Goal: Check status: Check status

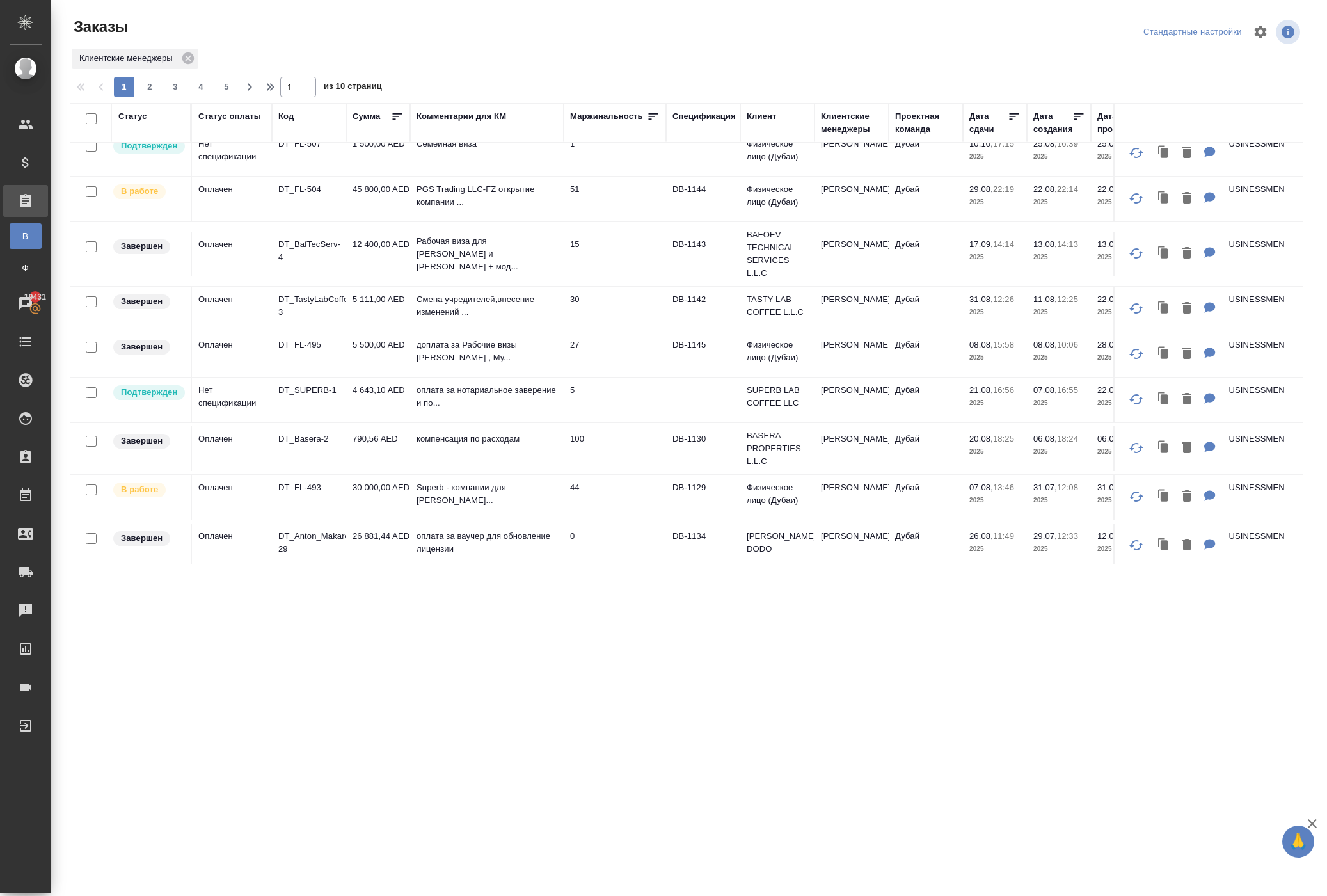
scroll to position [782, 0]
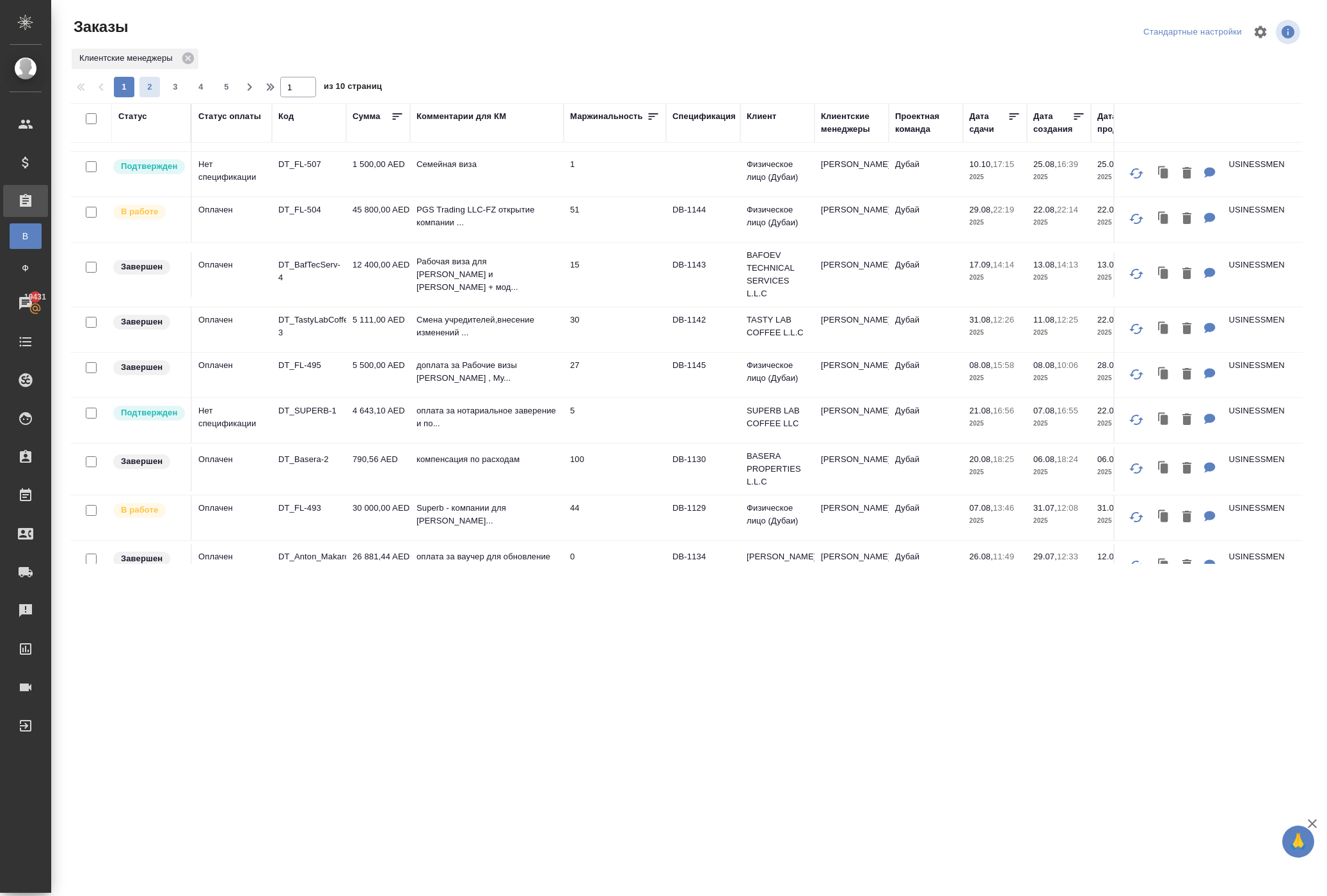
click at [160, 94] on span "2" at bounding box center [150, 87] width 20 height 13
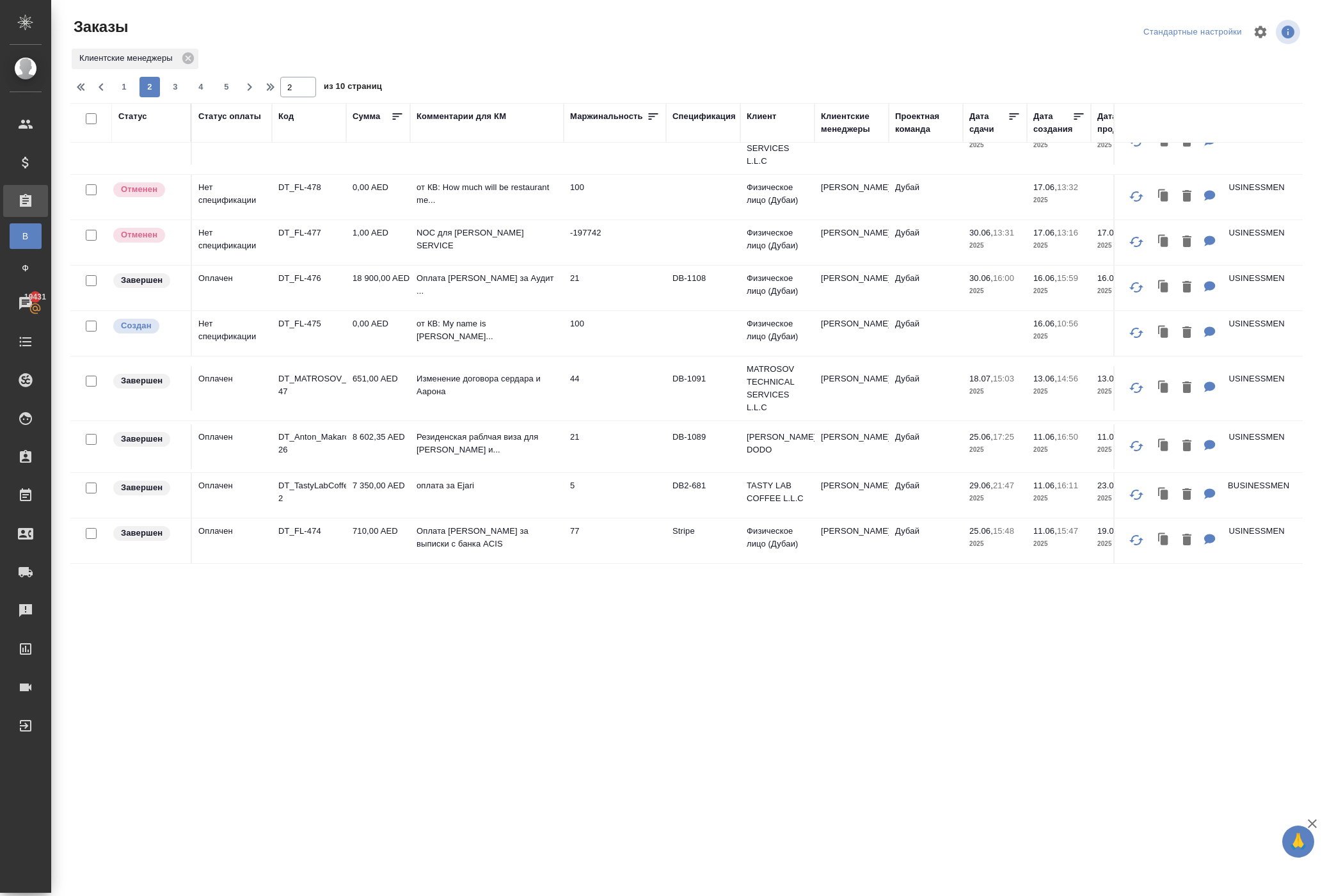
scroll to position [1190, 0]
click at [185, 94] on span "3" at bounding box center [175, 87] width 20 height 13
type input "3"
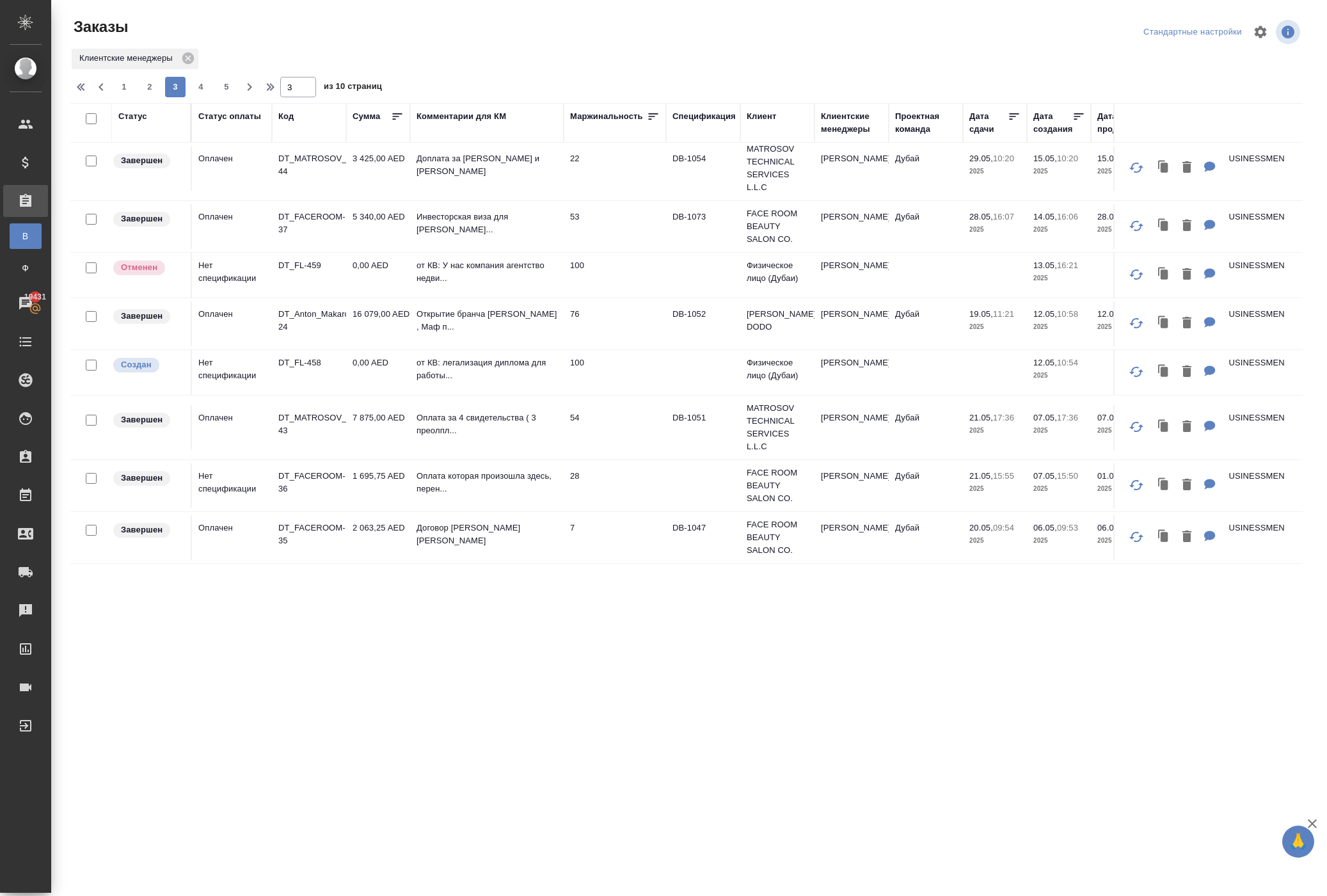
scroll to position [1214, 0]
click at [325, 464] on td "DT_FACEROOM-36" at bounding box center [309, 486] width 74 height 45
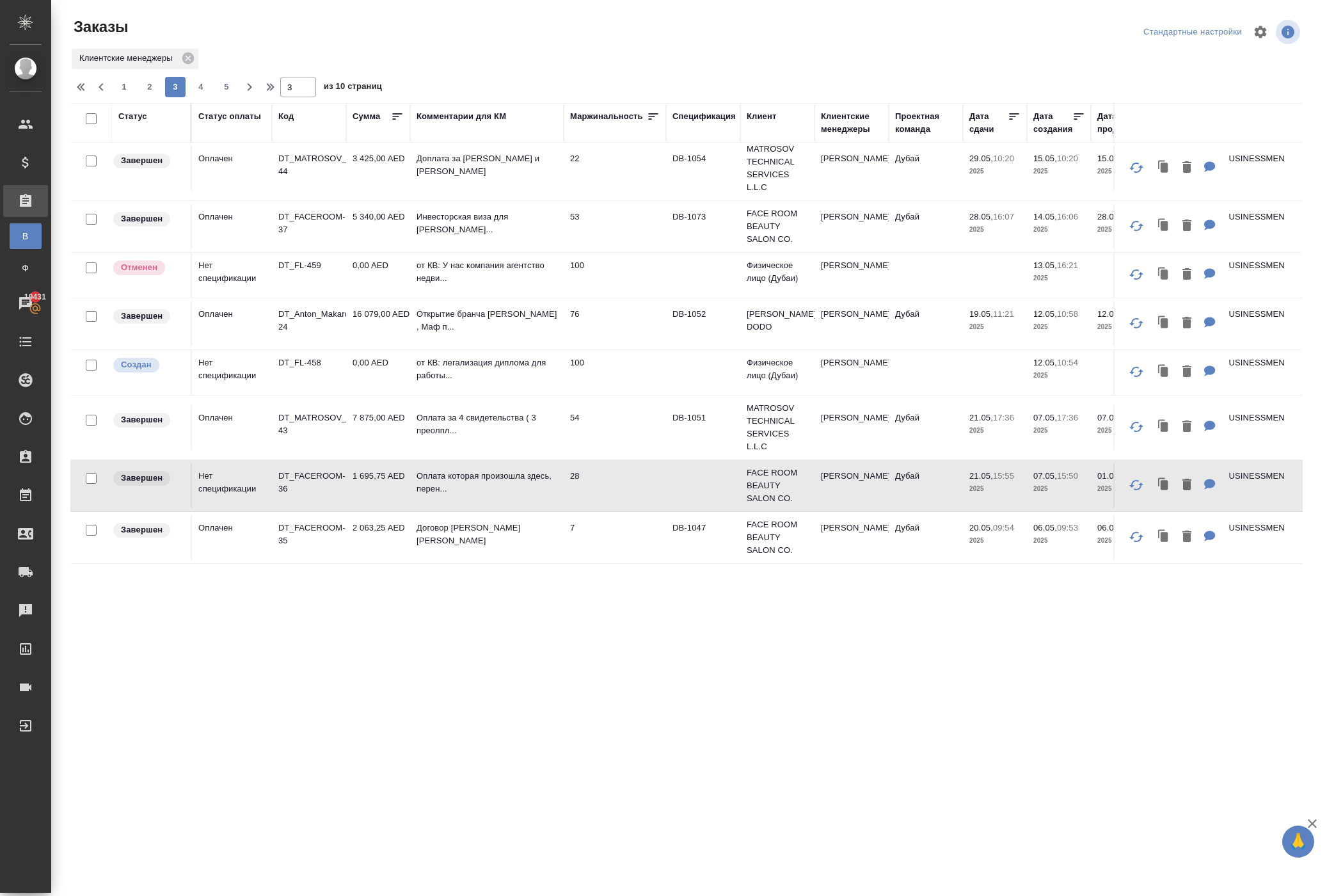
click at [325, 464] on td "DT_FACEROOM-36" at bounding box center [309, 486] width 74 height 45
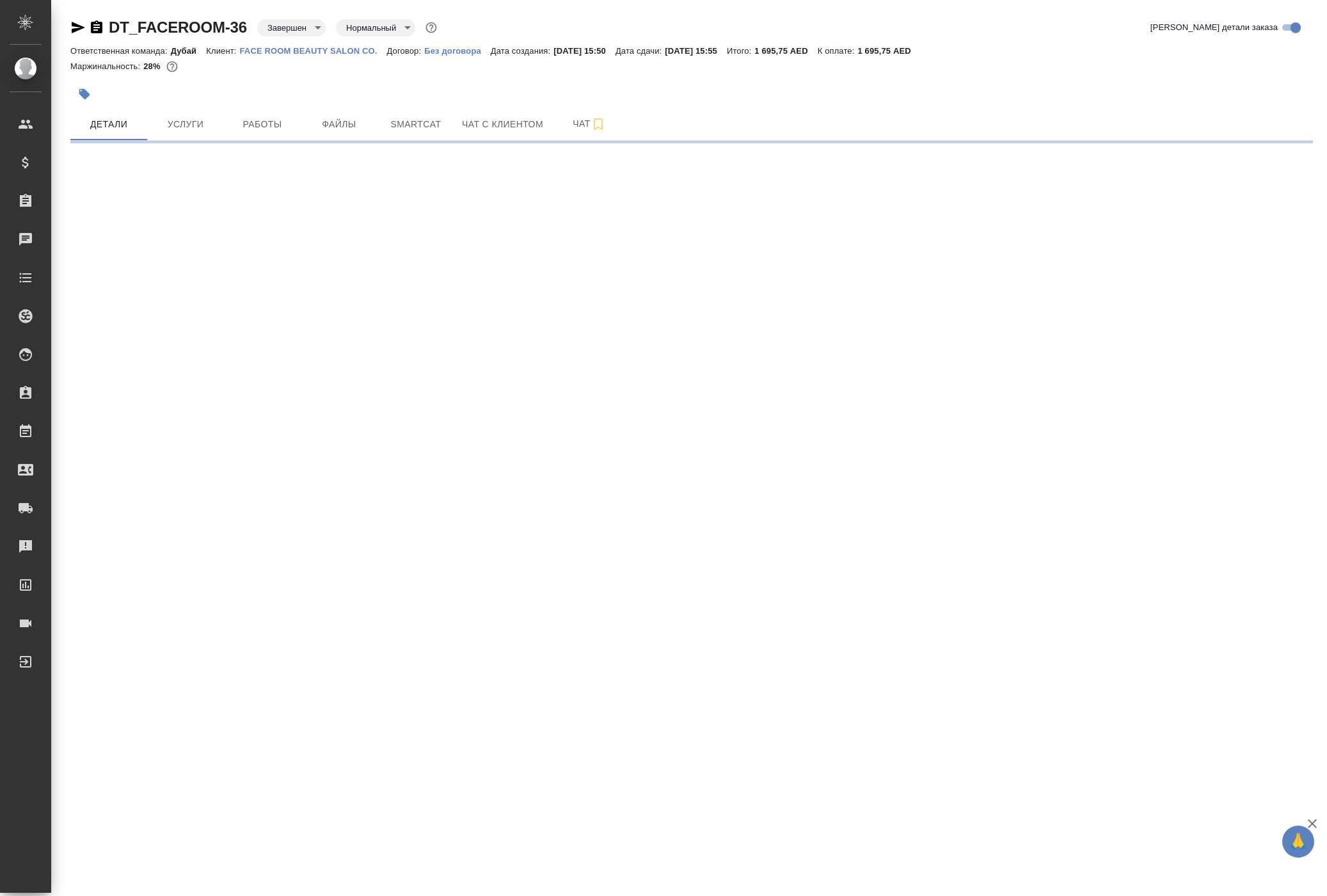
select select "RU"
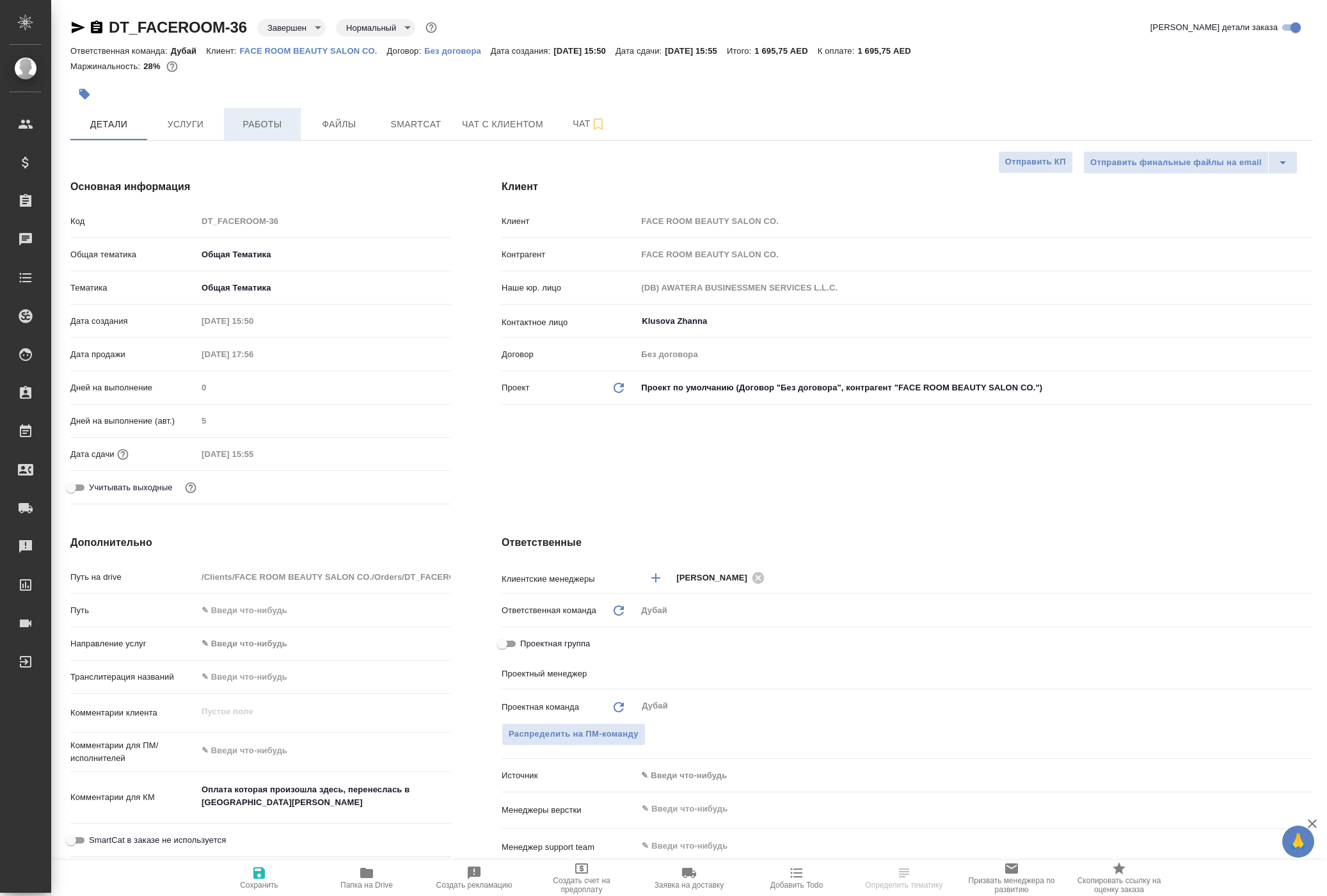
type textarea "x"
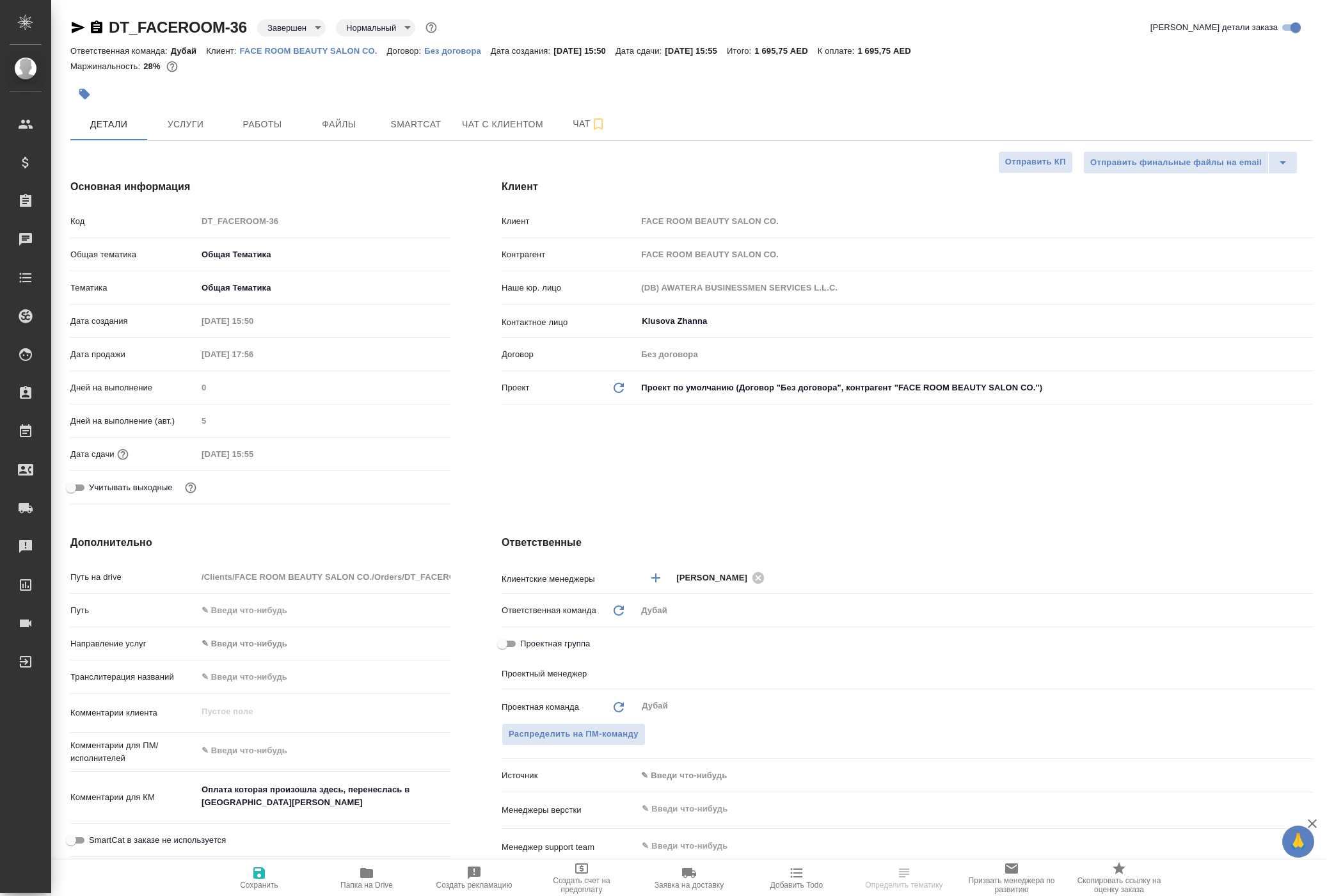
type textarea "x"
type input "[PERSON_NAME]"
type textarea "x"
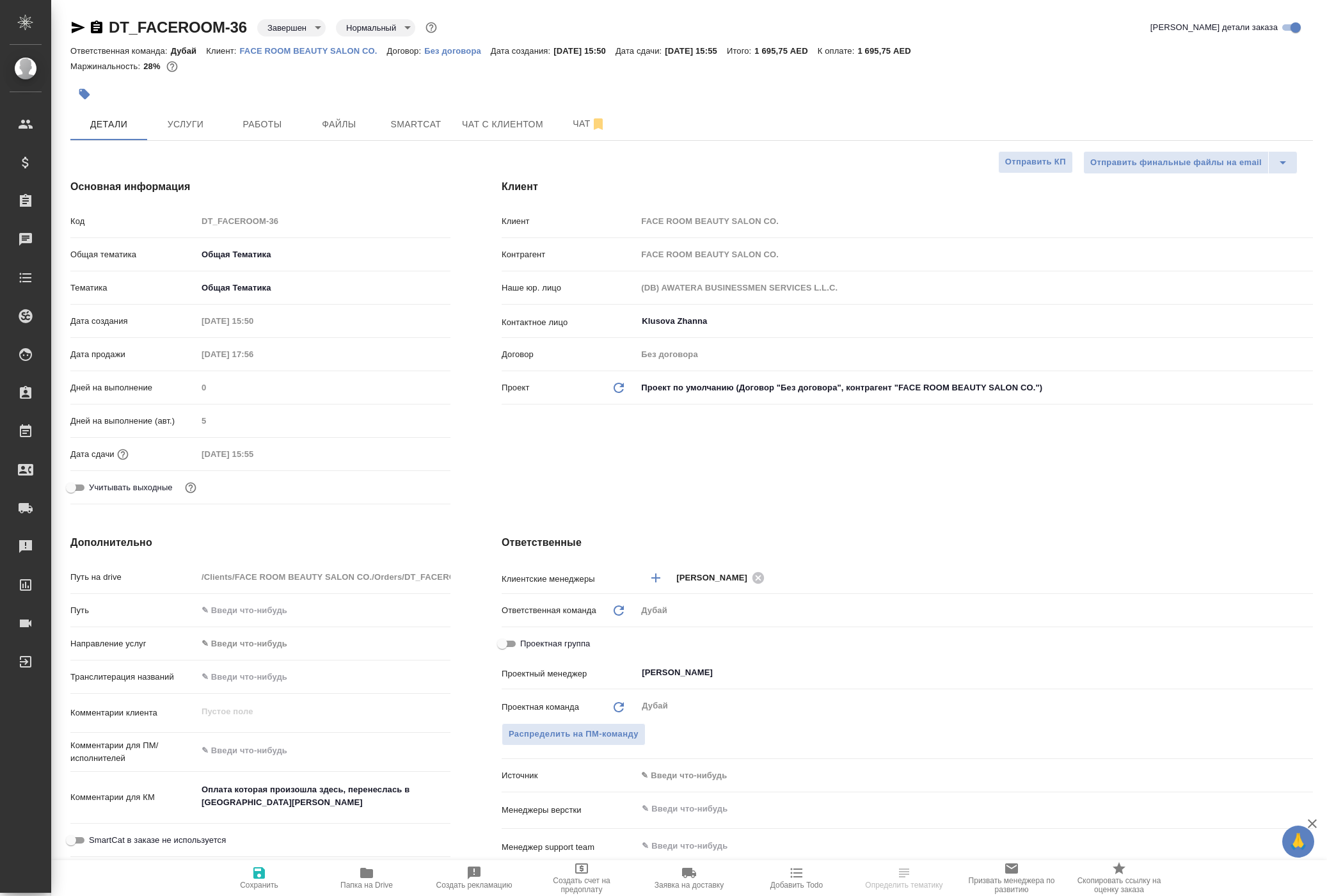
click at [365, 56] on p "FACE ROOM BEAUTY SALON CO." at bounding box center [313, 50] width 148 height 9
type textarea "x"
select select "RU"
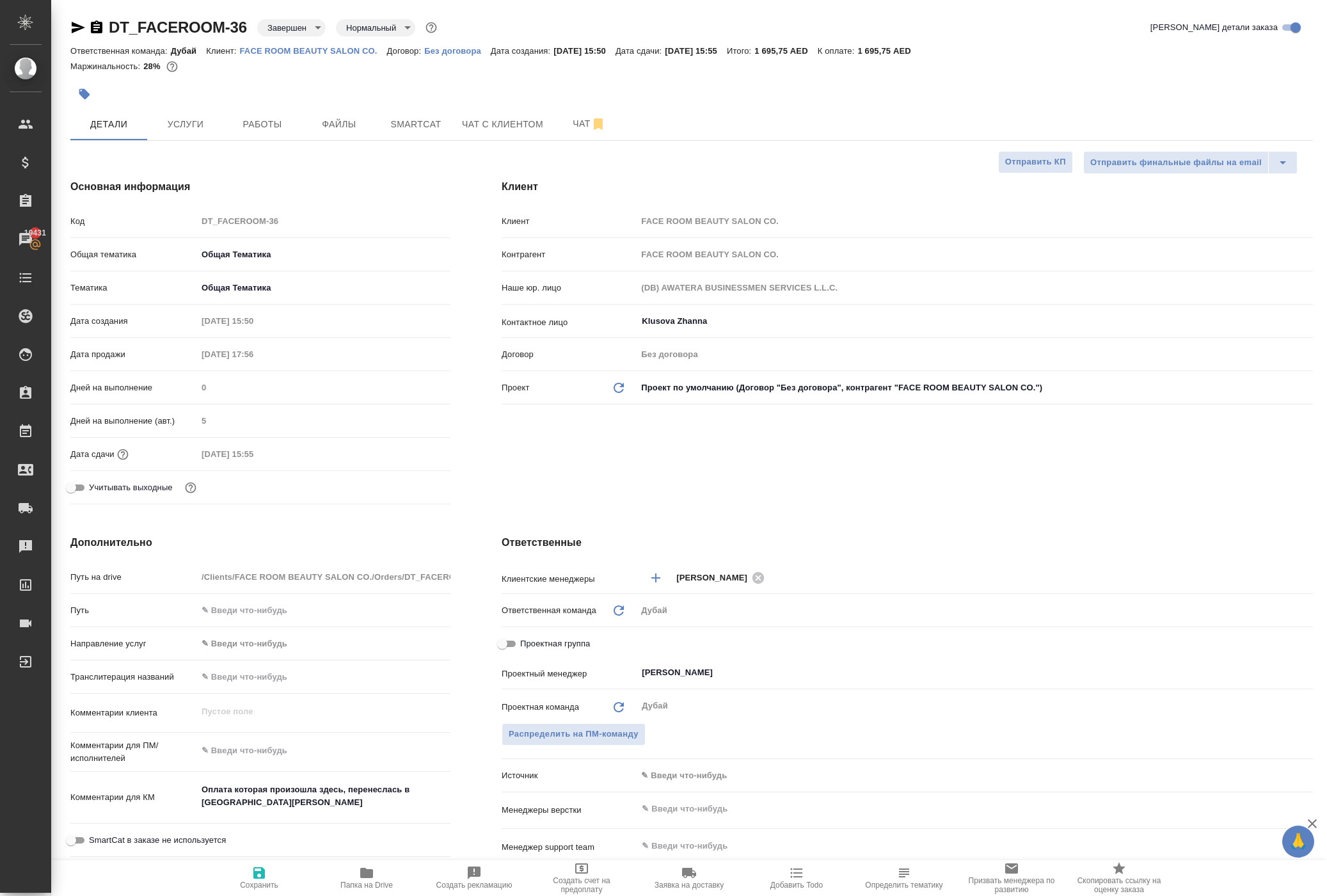
type textarea "x"
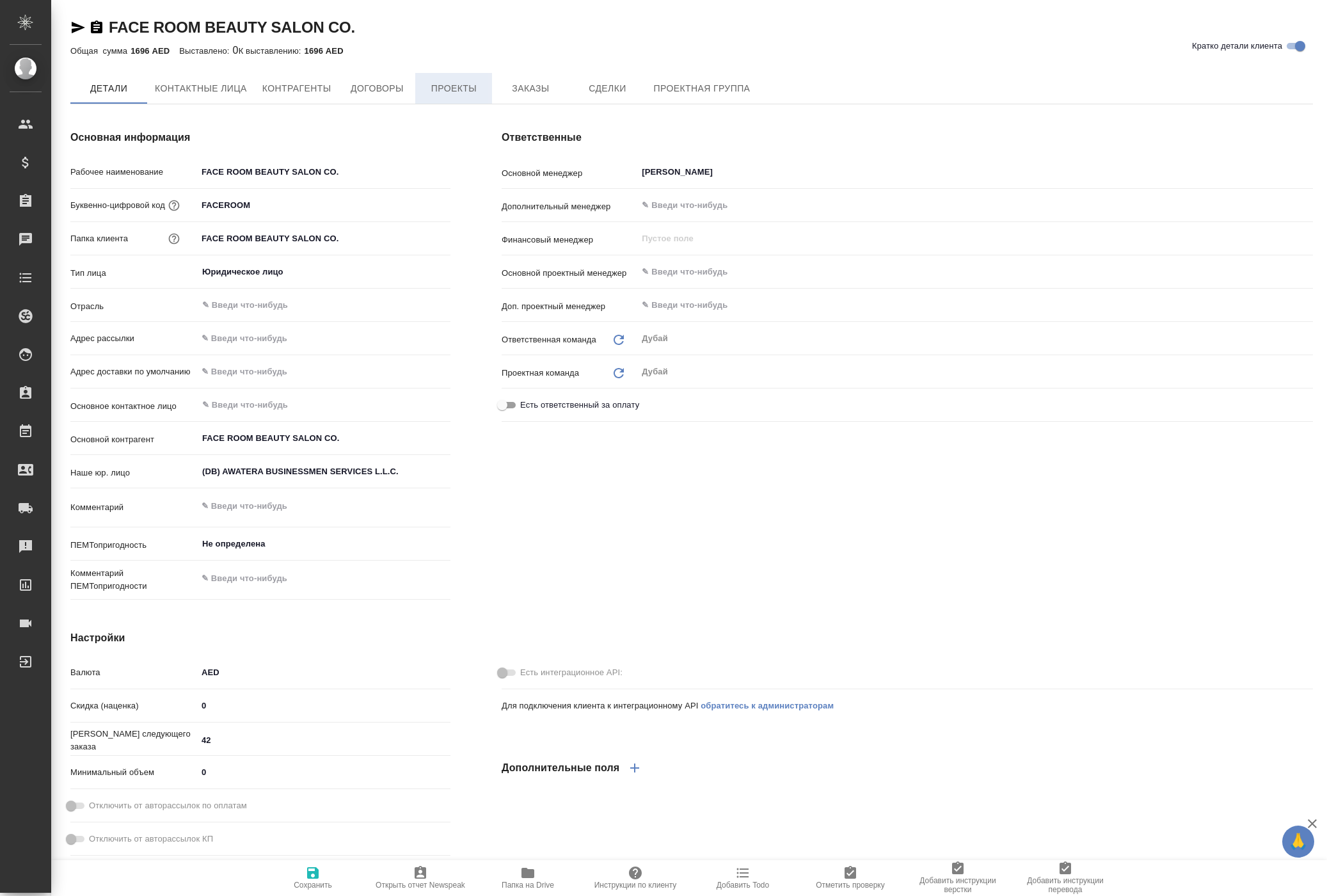
type textarea "x"
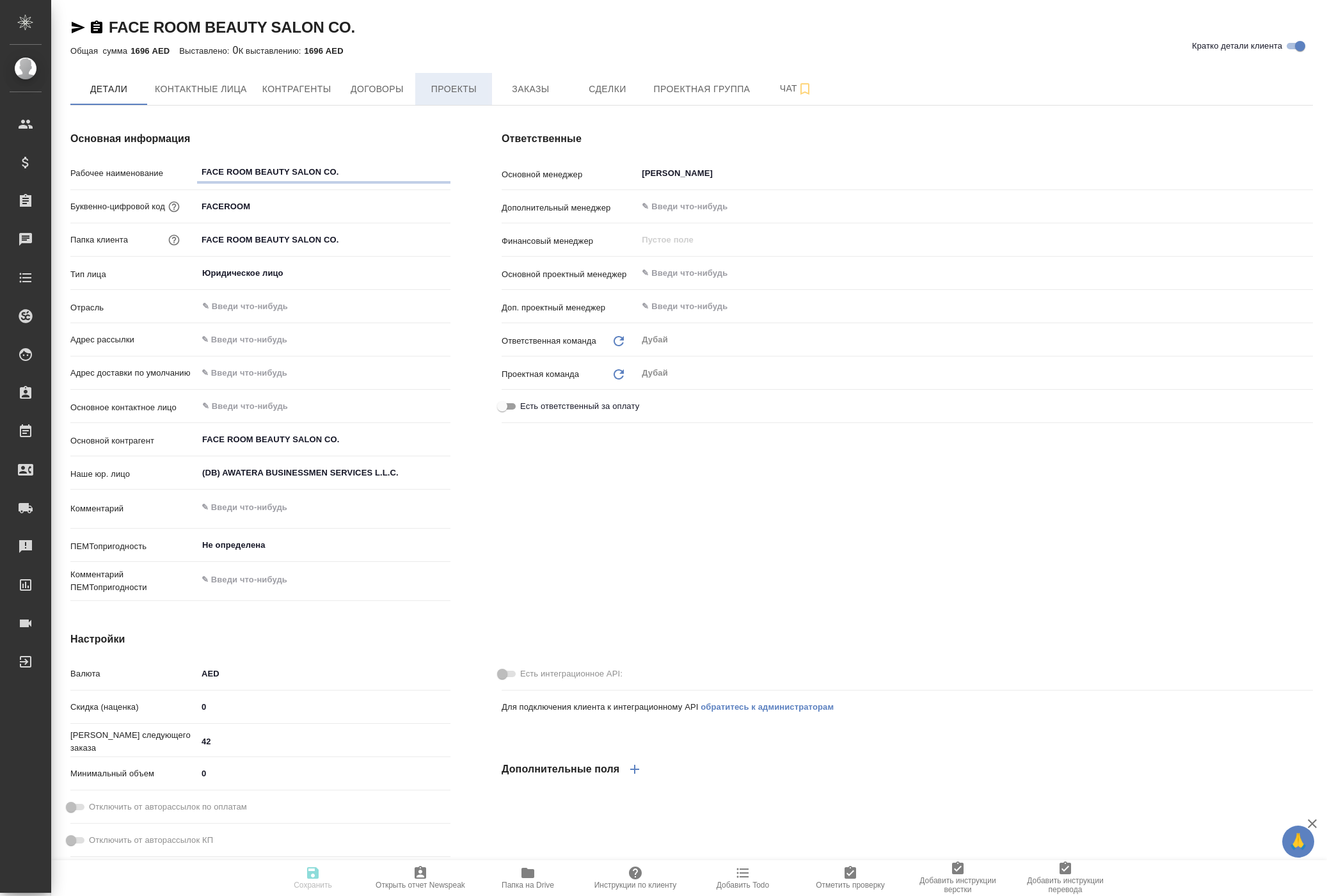
type textarea "x"
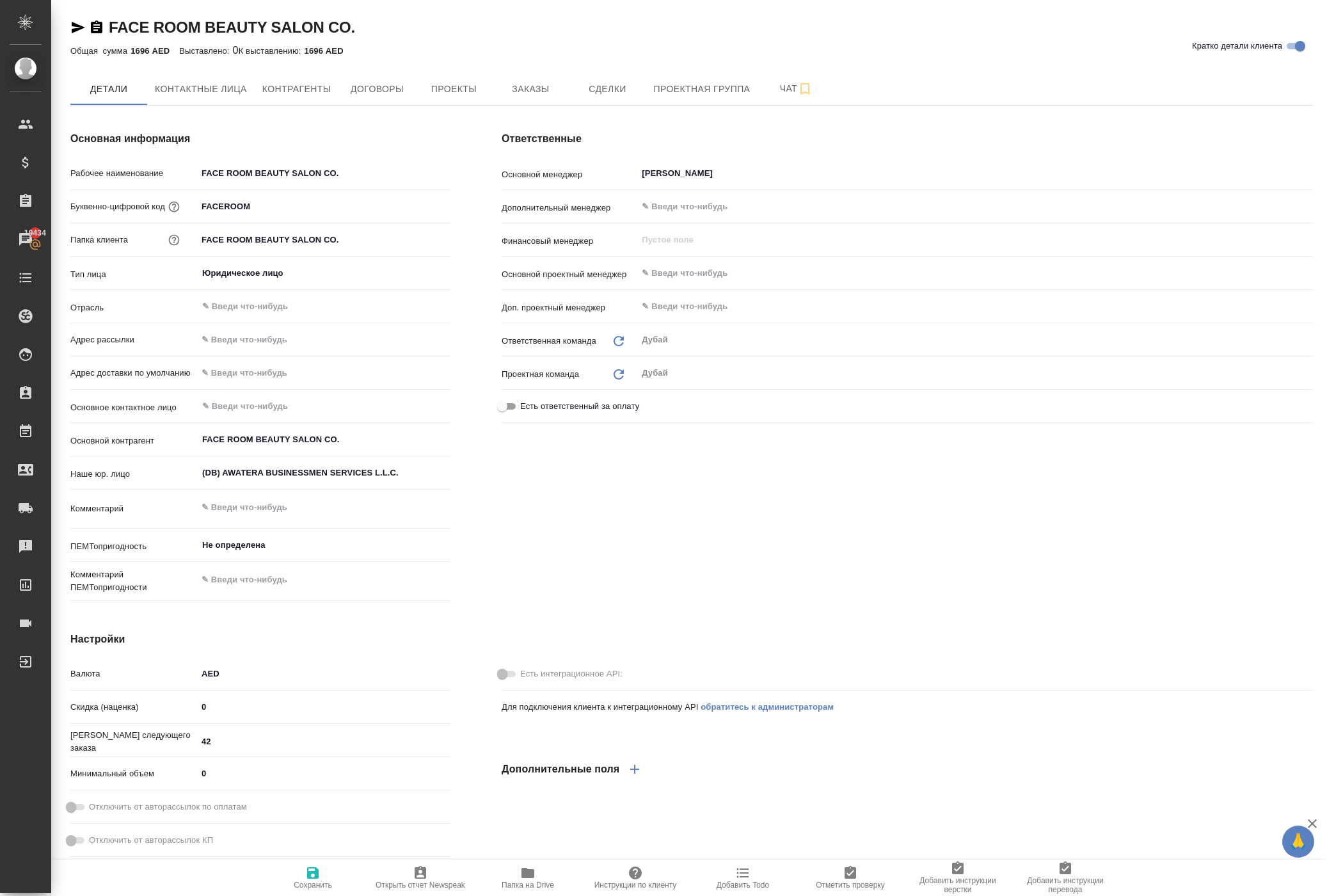
type textarea "x"
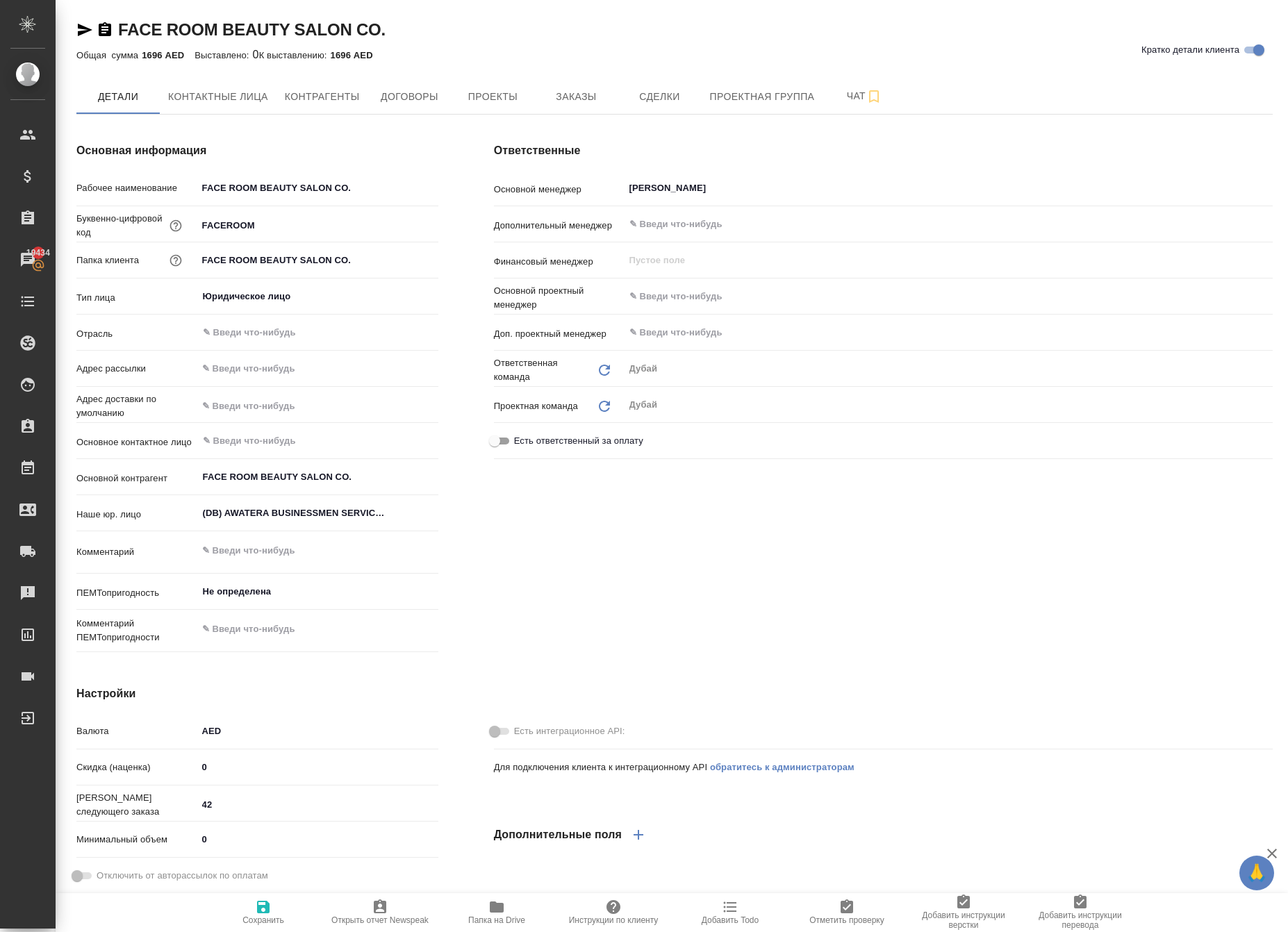
type textarea "x"
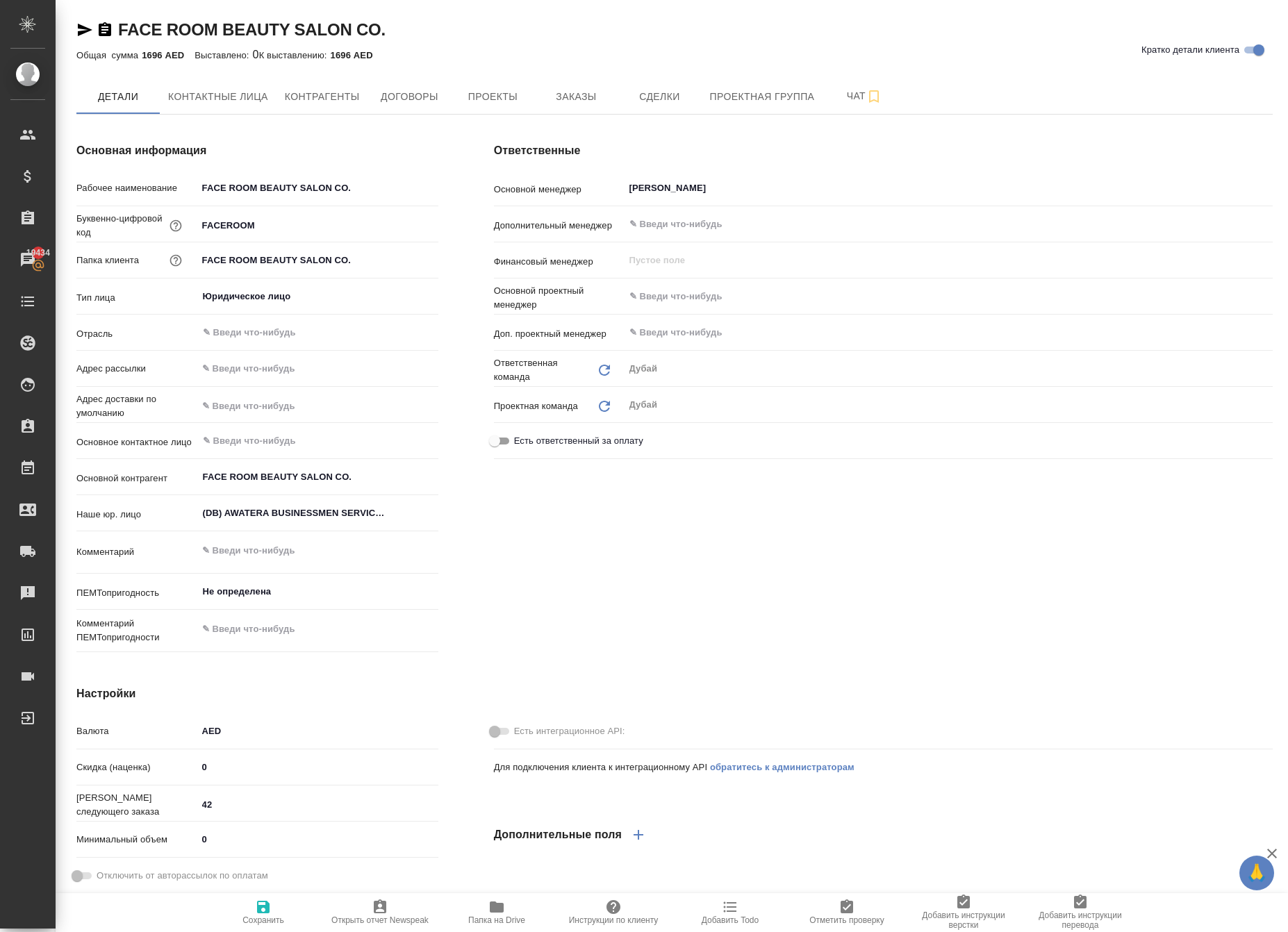
type textarea "x"
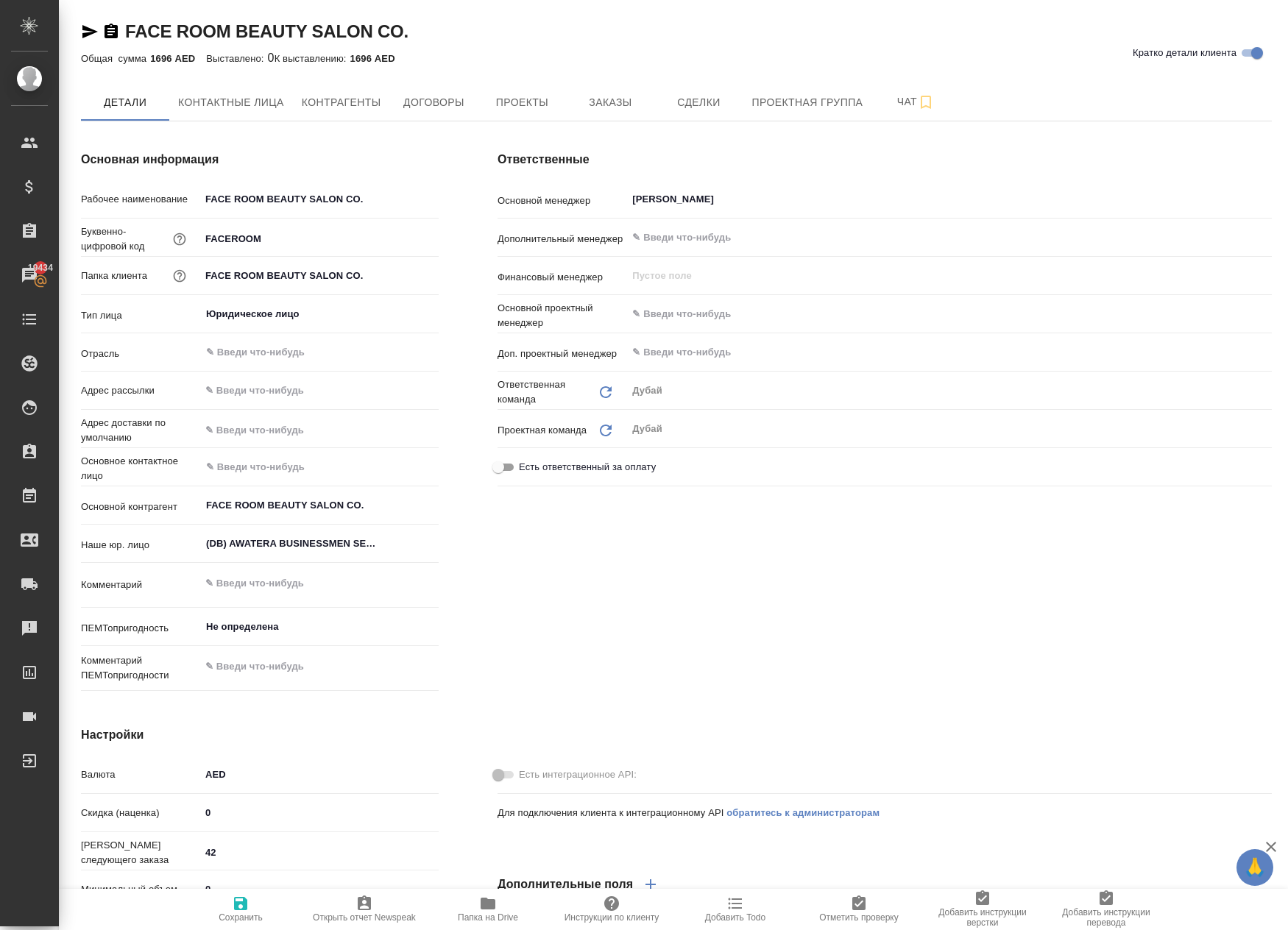
type textarea "x"
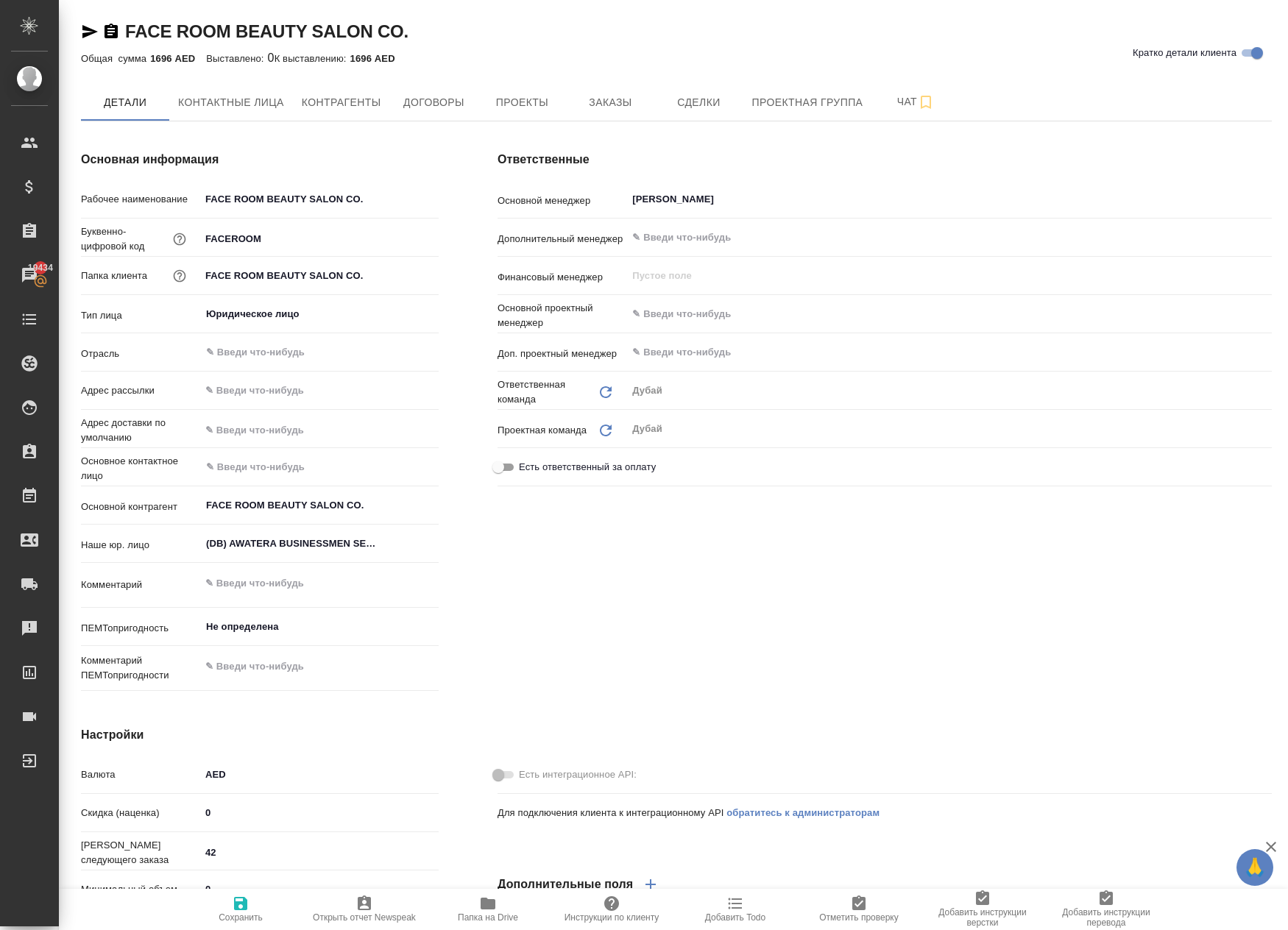
type textarea "x"
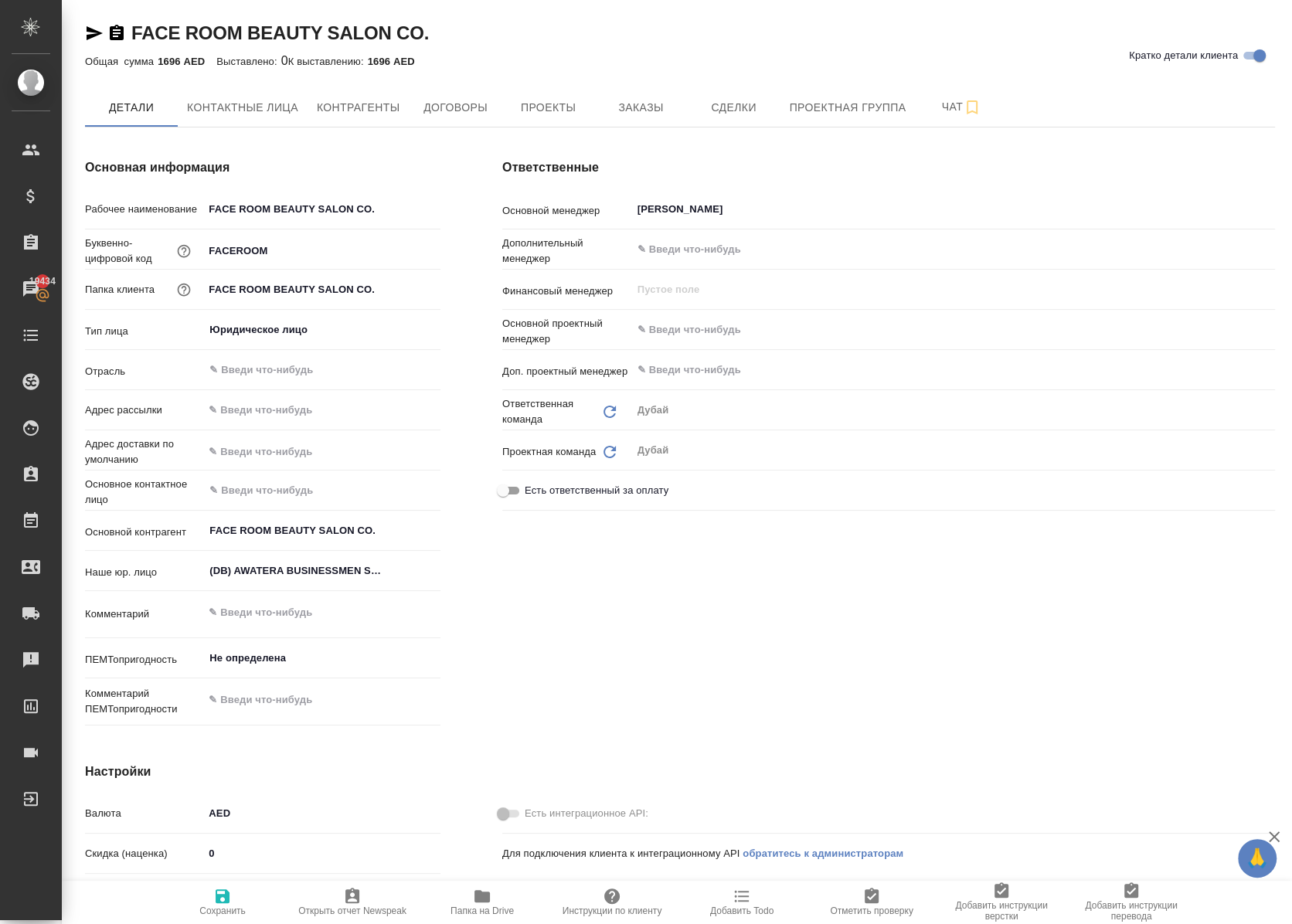
type textarea "x"
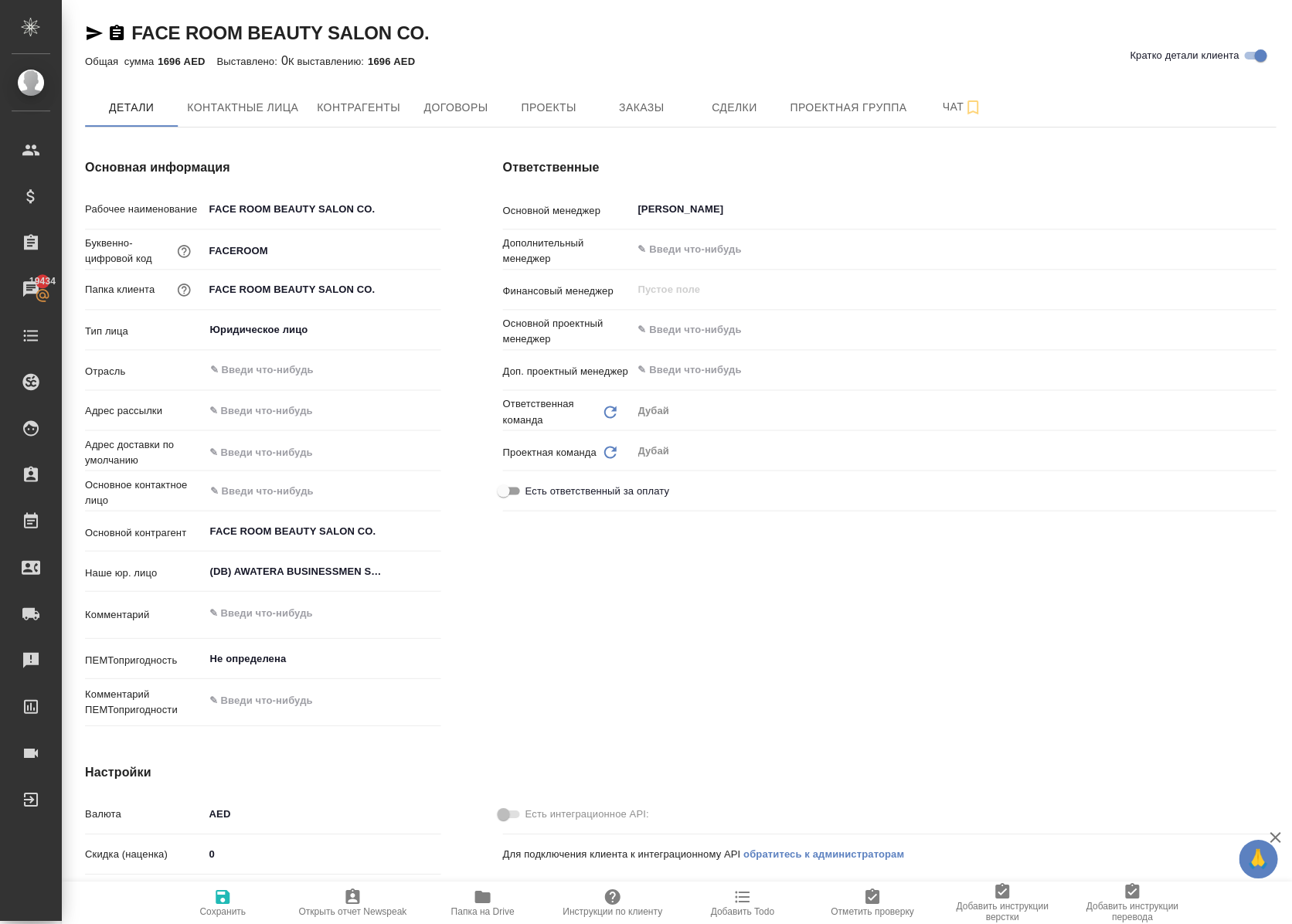
type textarea "x"
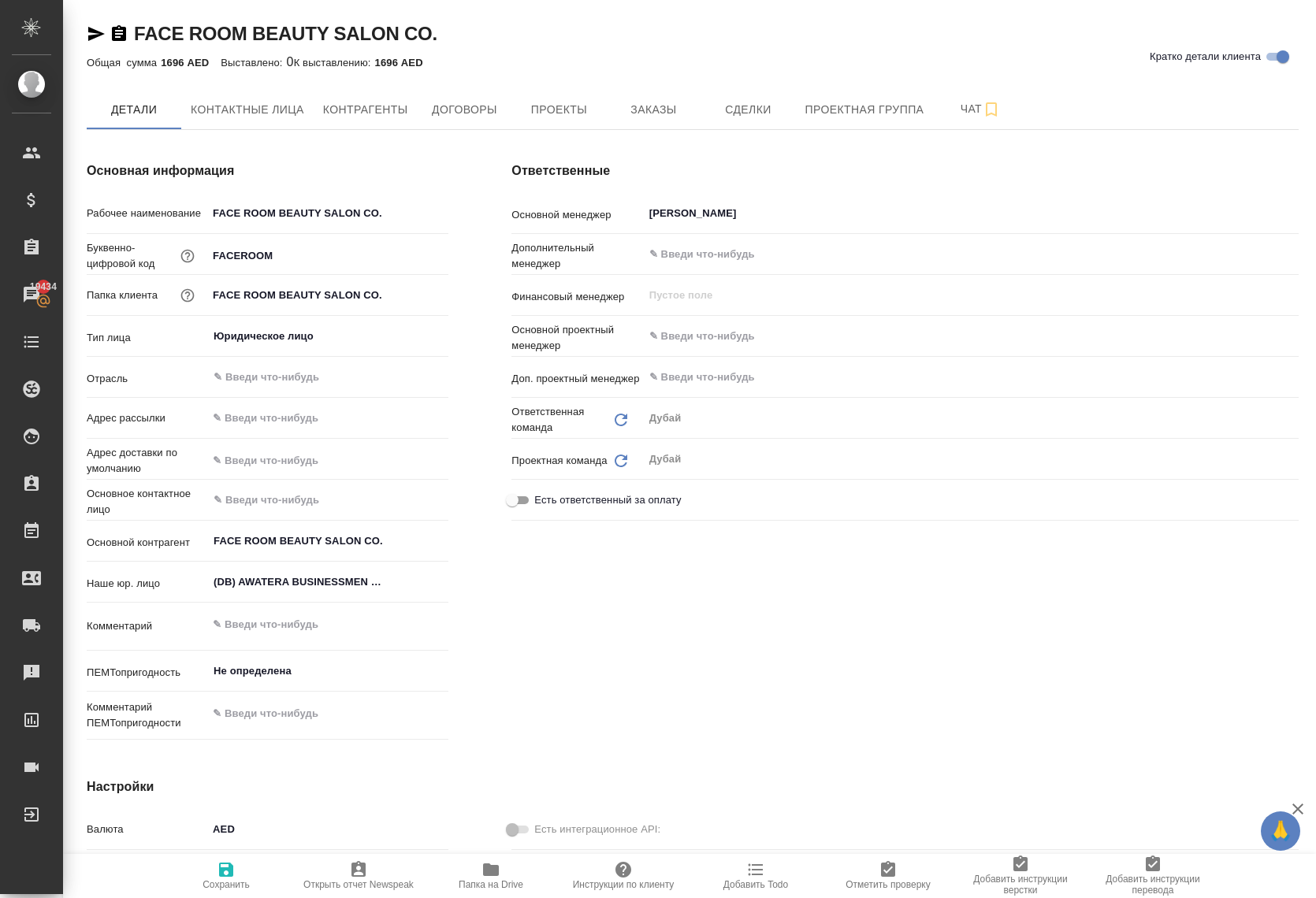
type textarea "x"
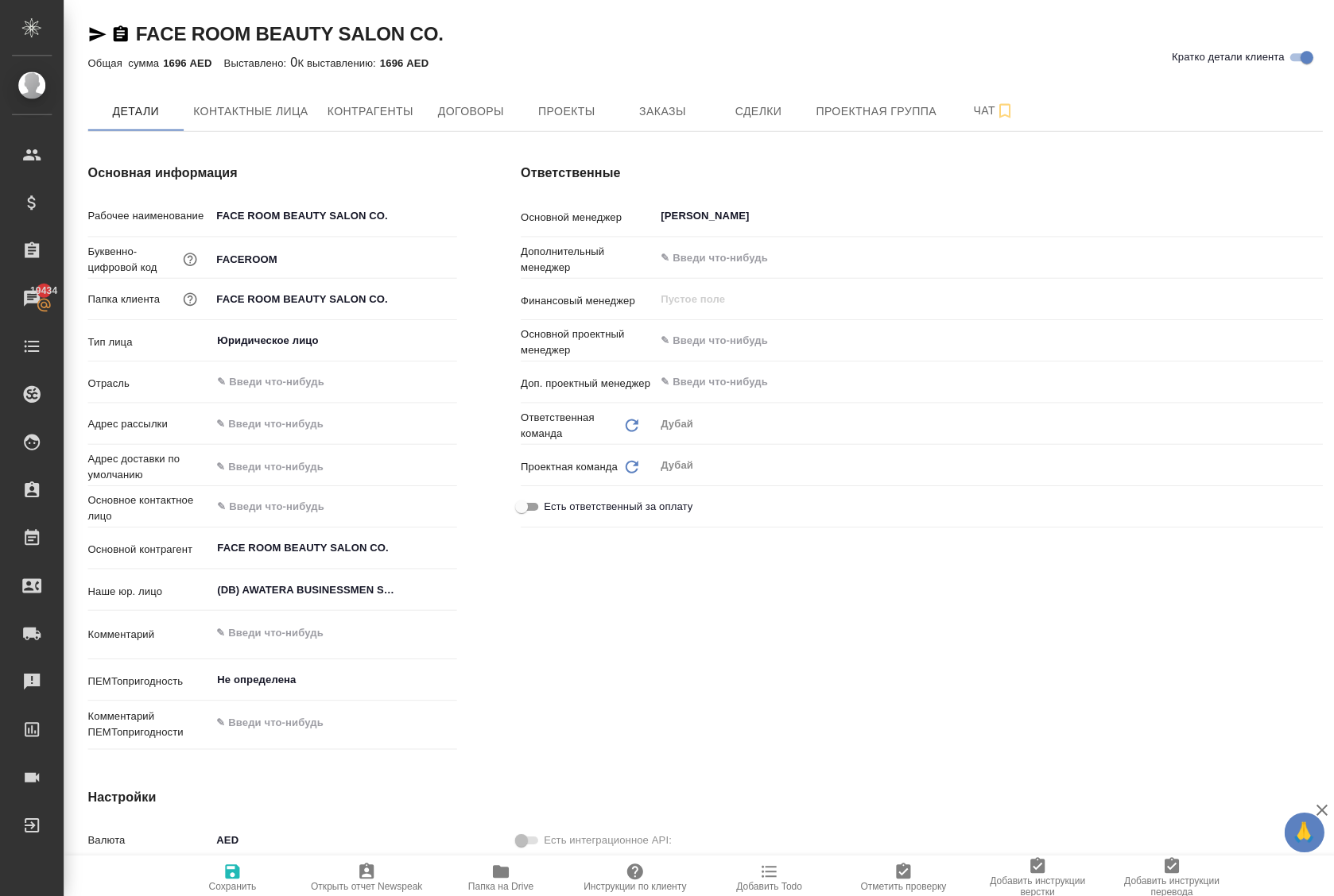
type textarea "x"
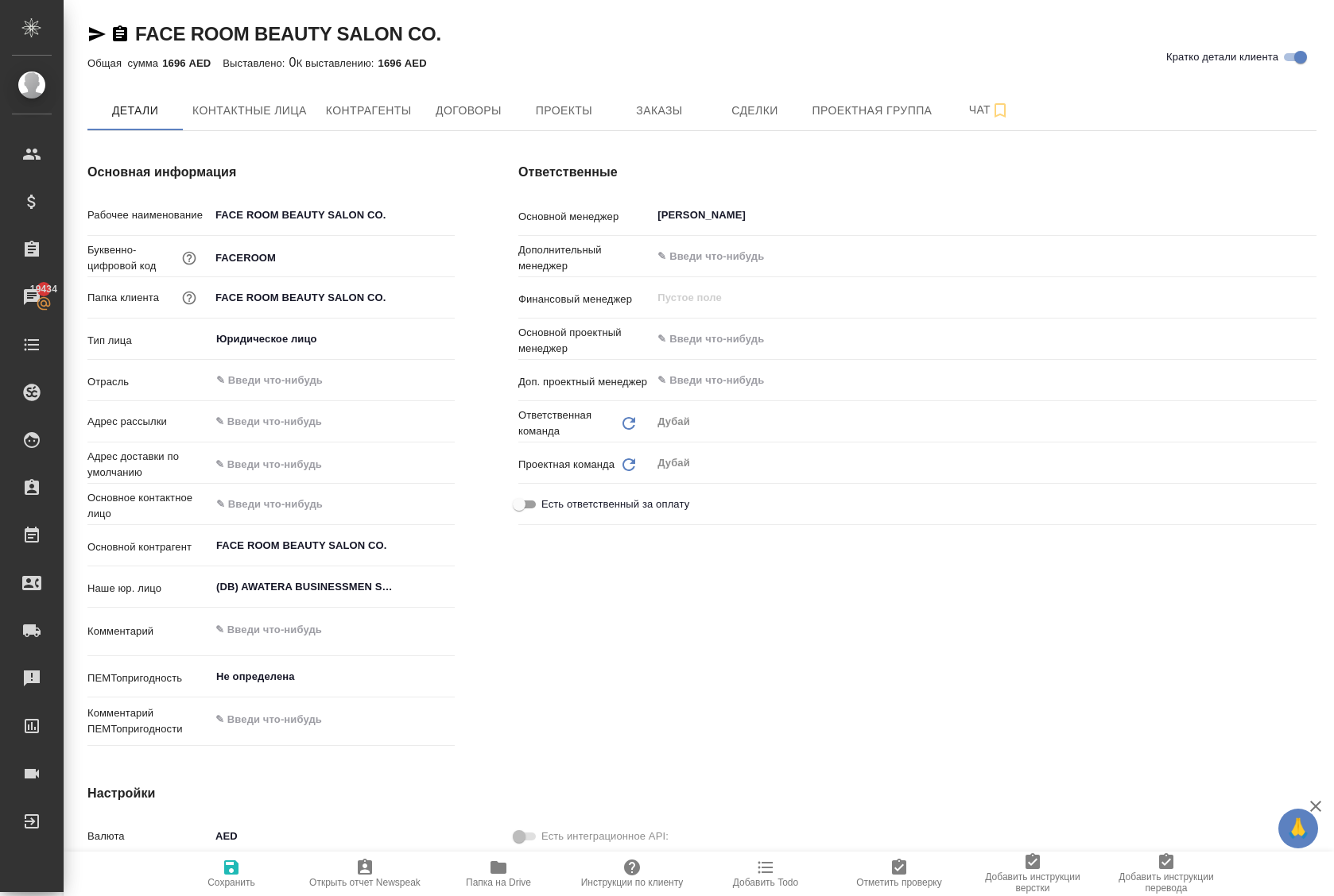
type textarea "x"
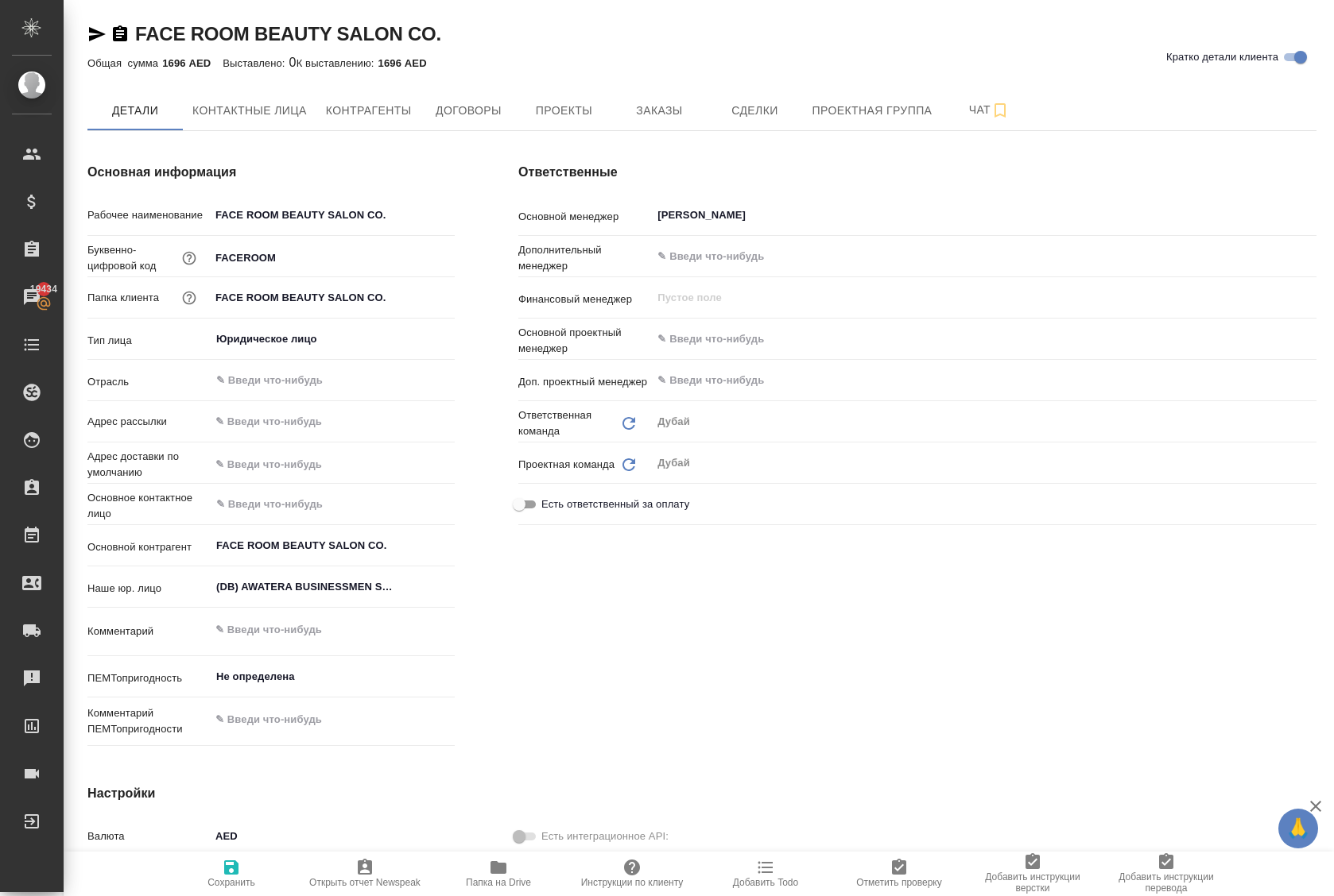
type textarea "x"
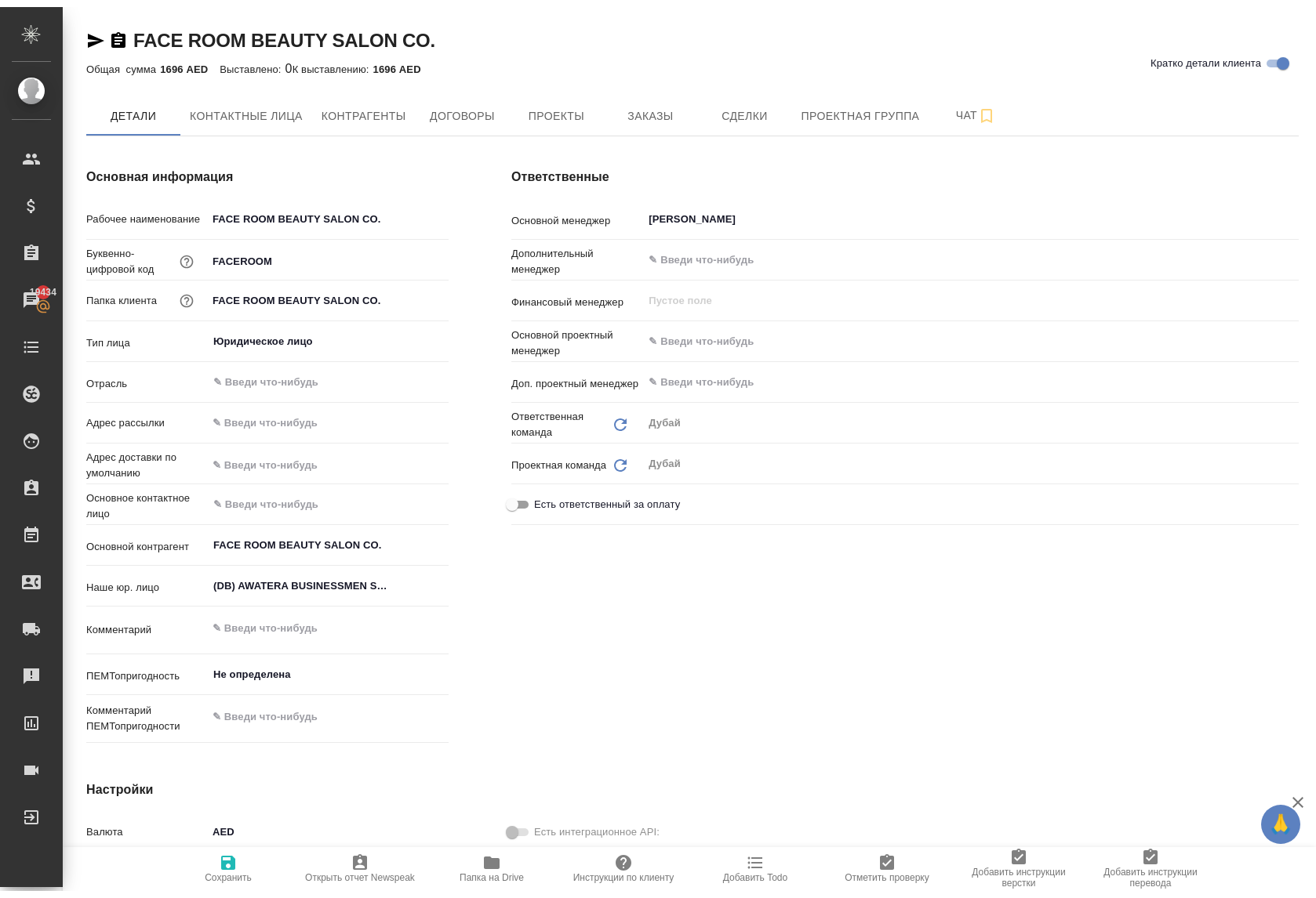
type textarea "x"
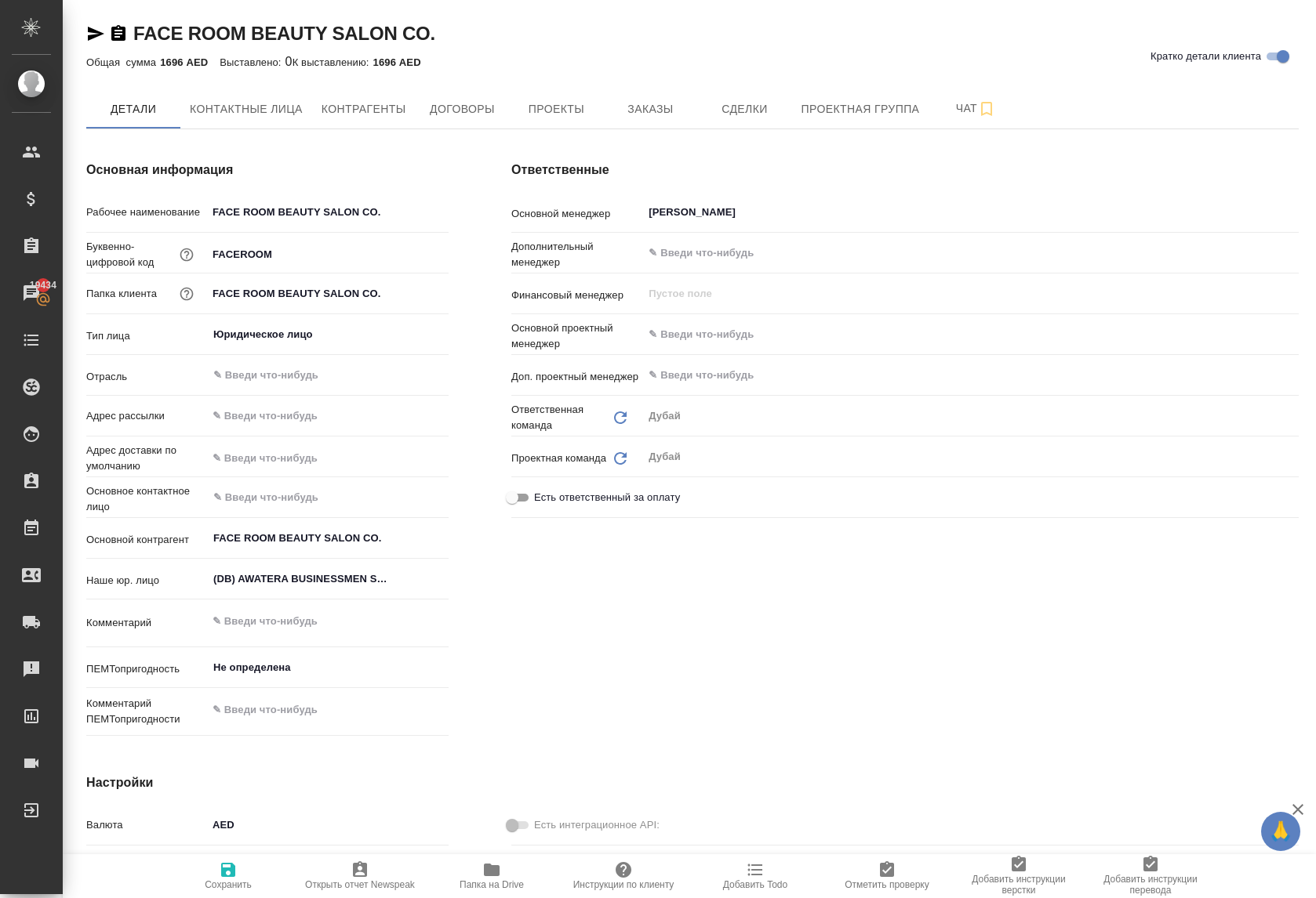
type textarea "x"
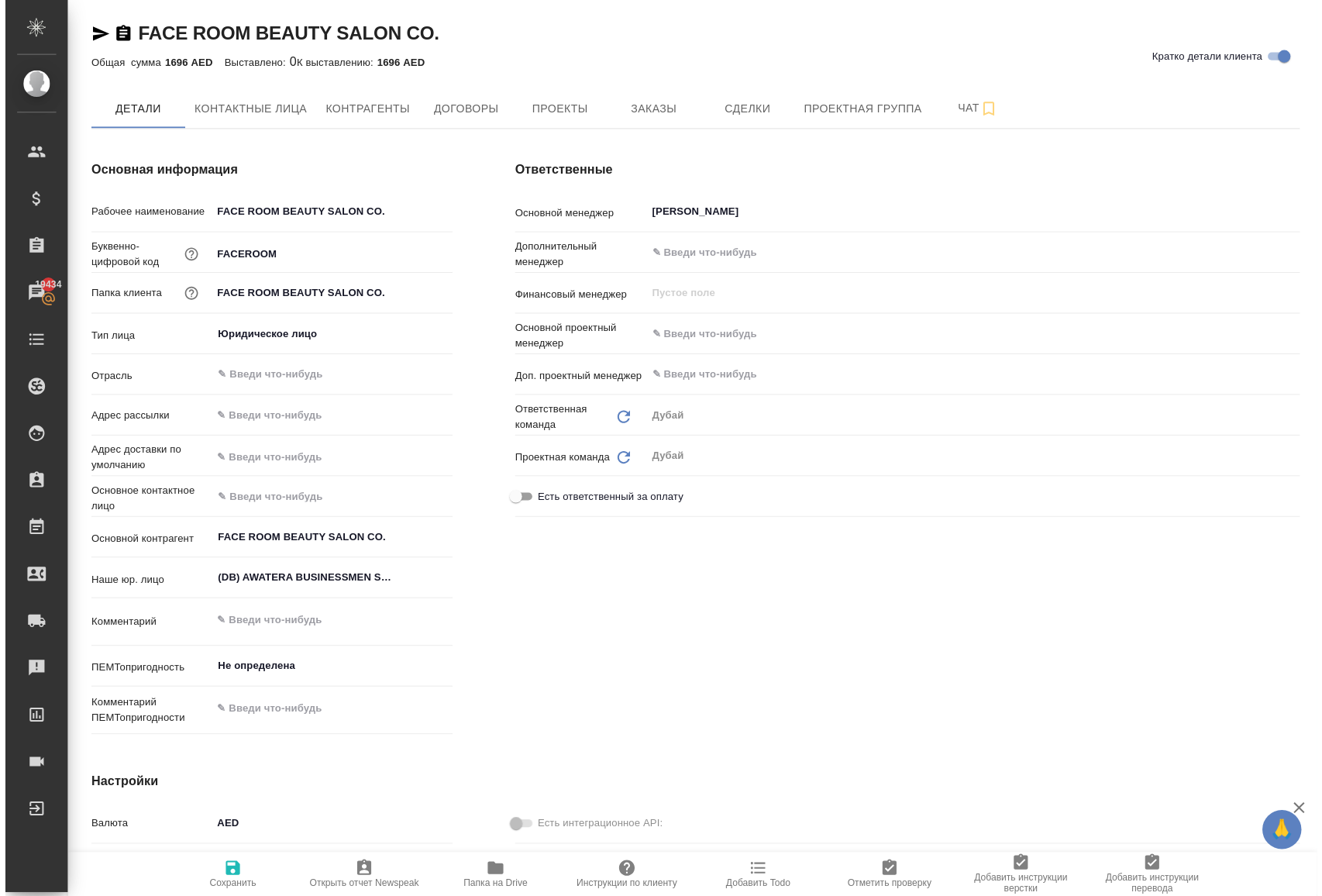
type textarea "x"
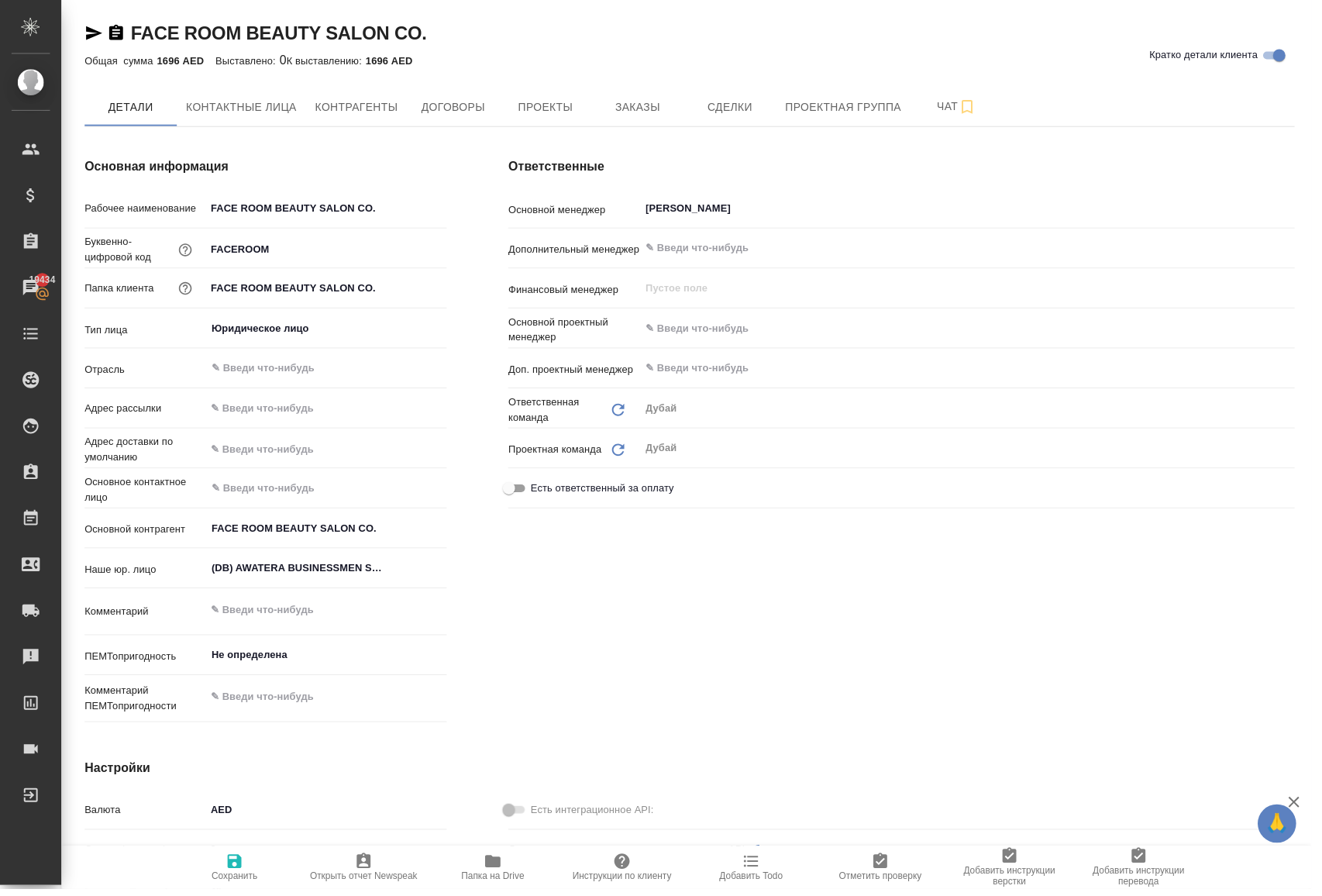
type textarea "x"
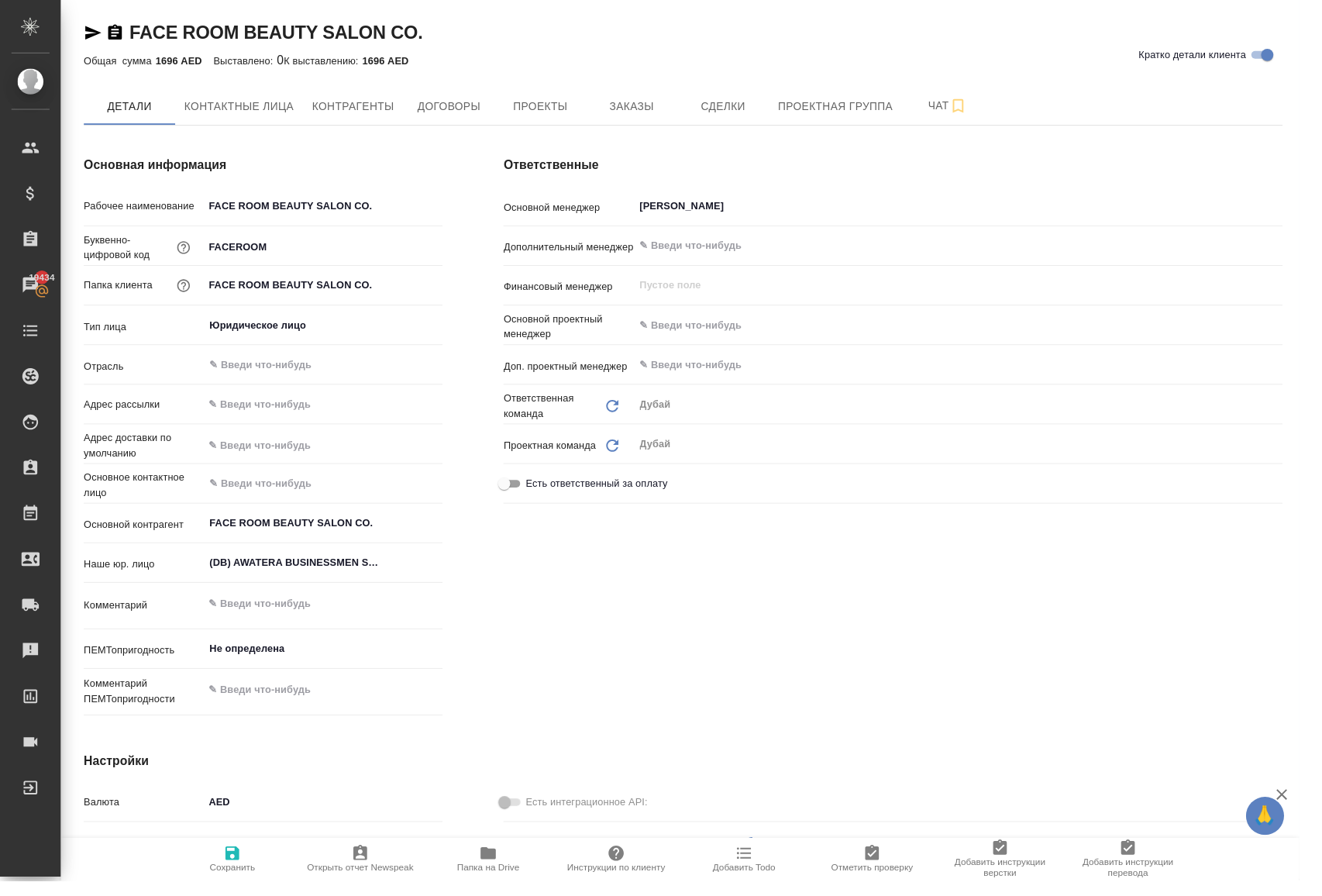
type textarea "x"
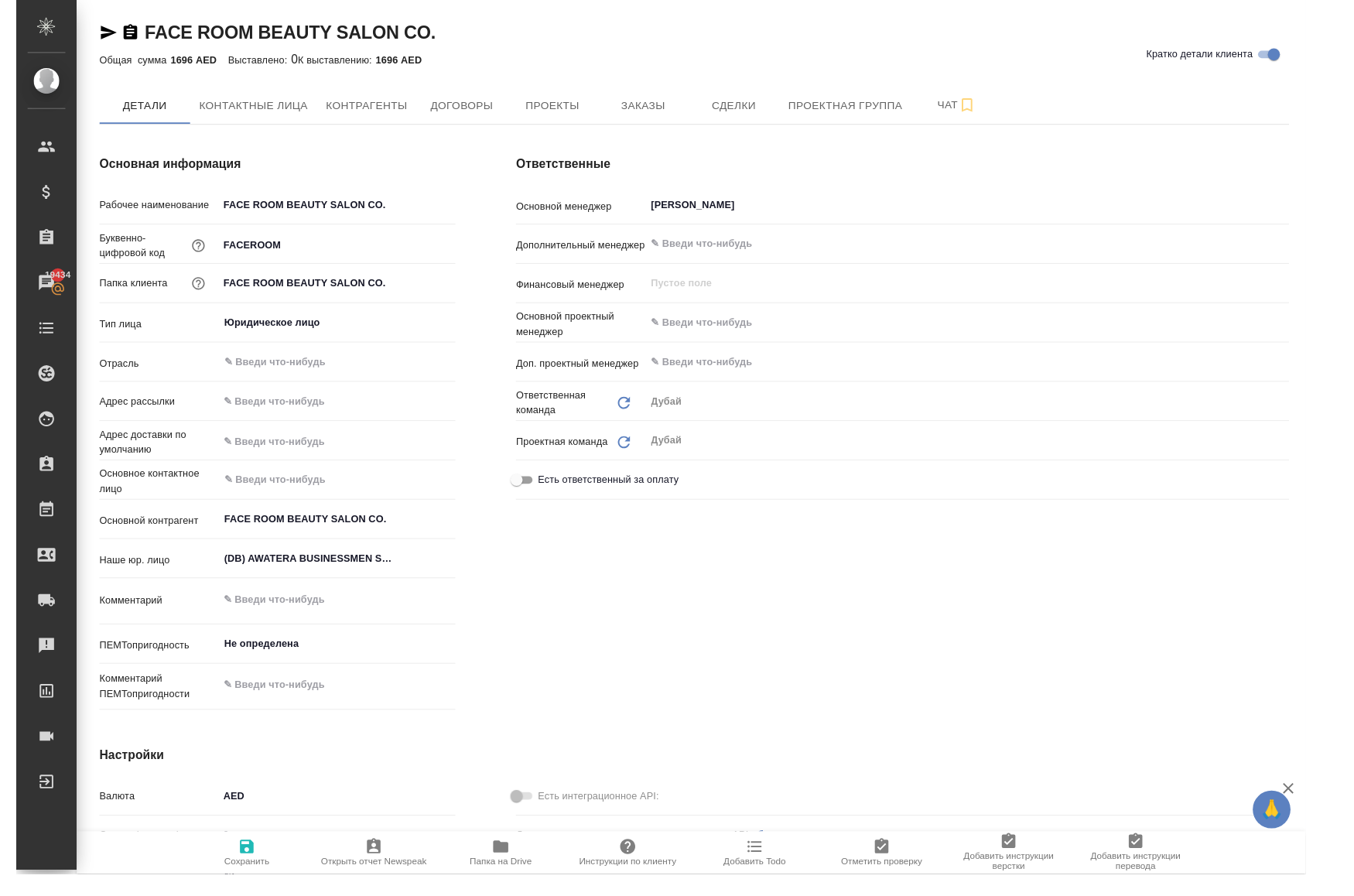
type textarea "x"
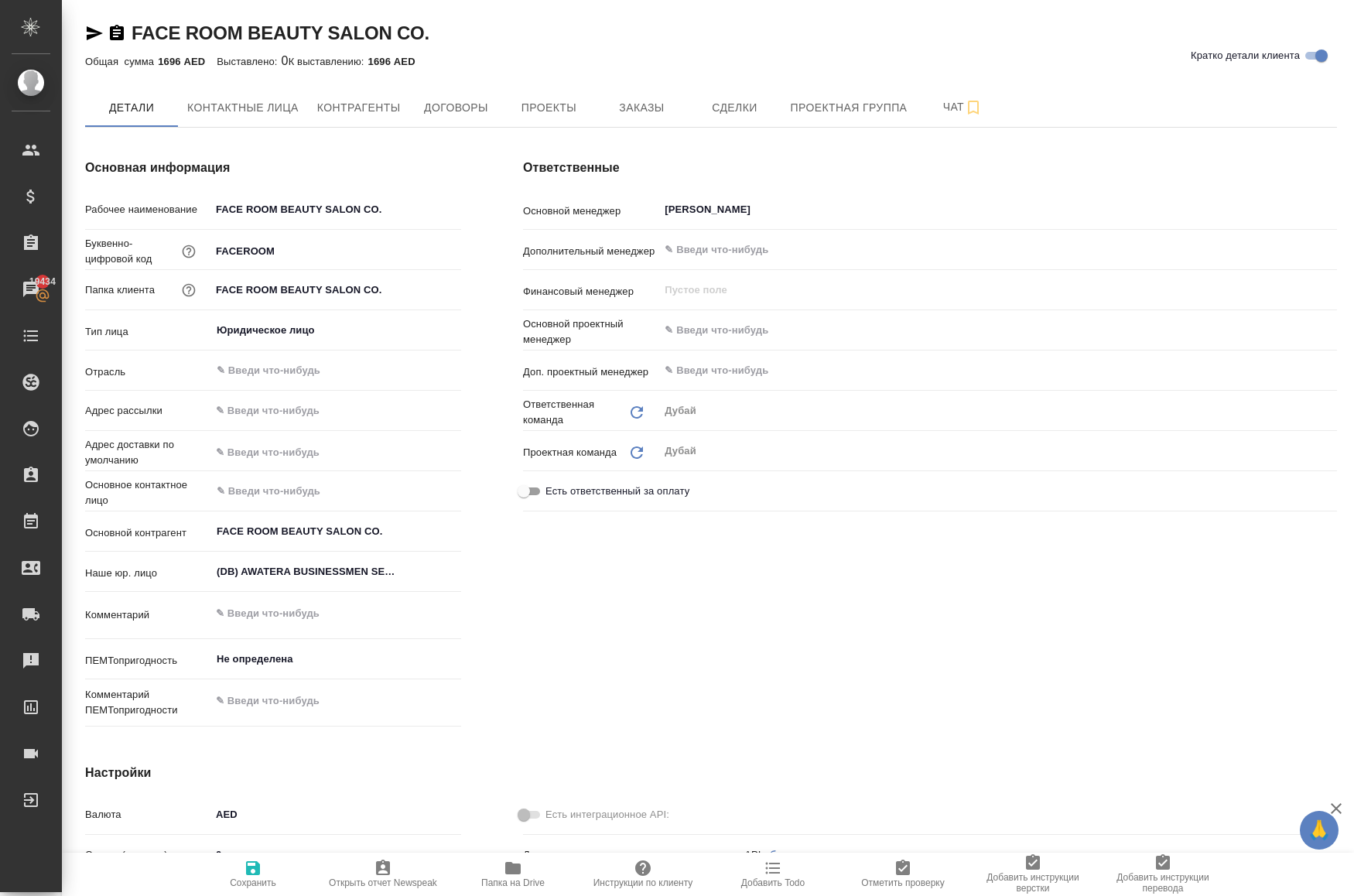
type textarea "x"
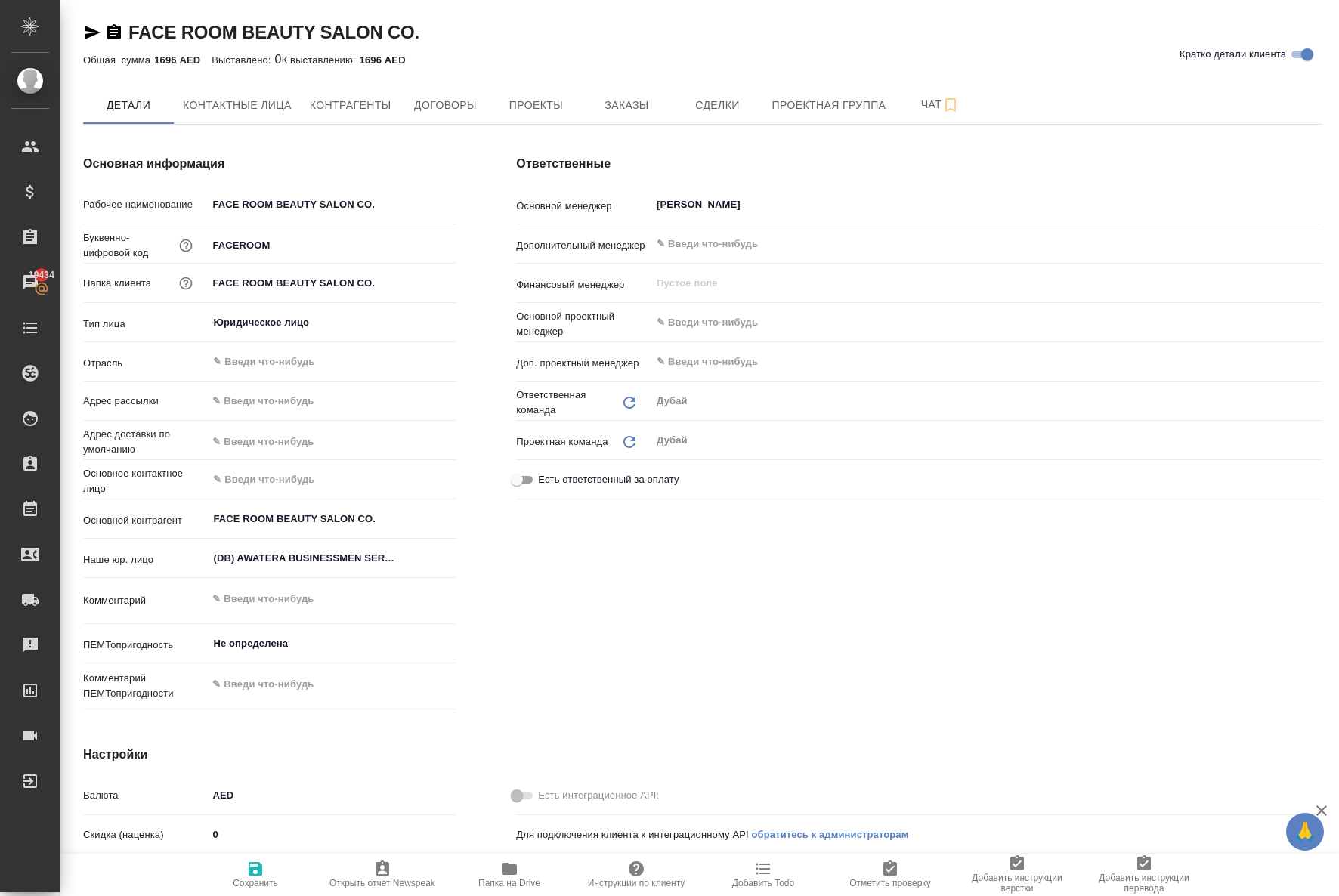
type textarea "x"
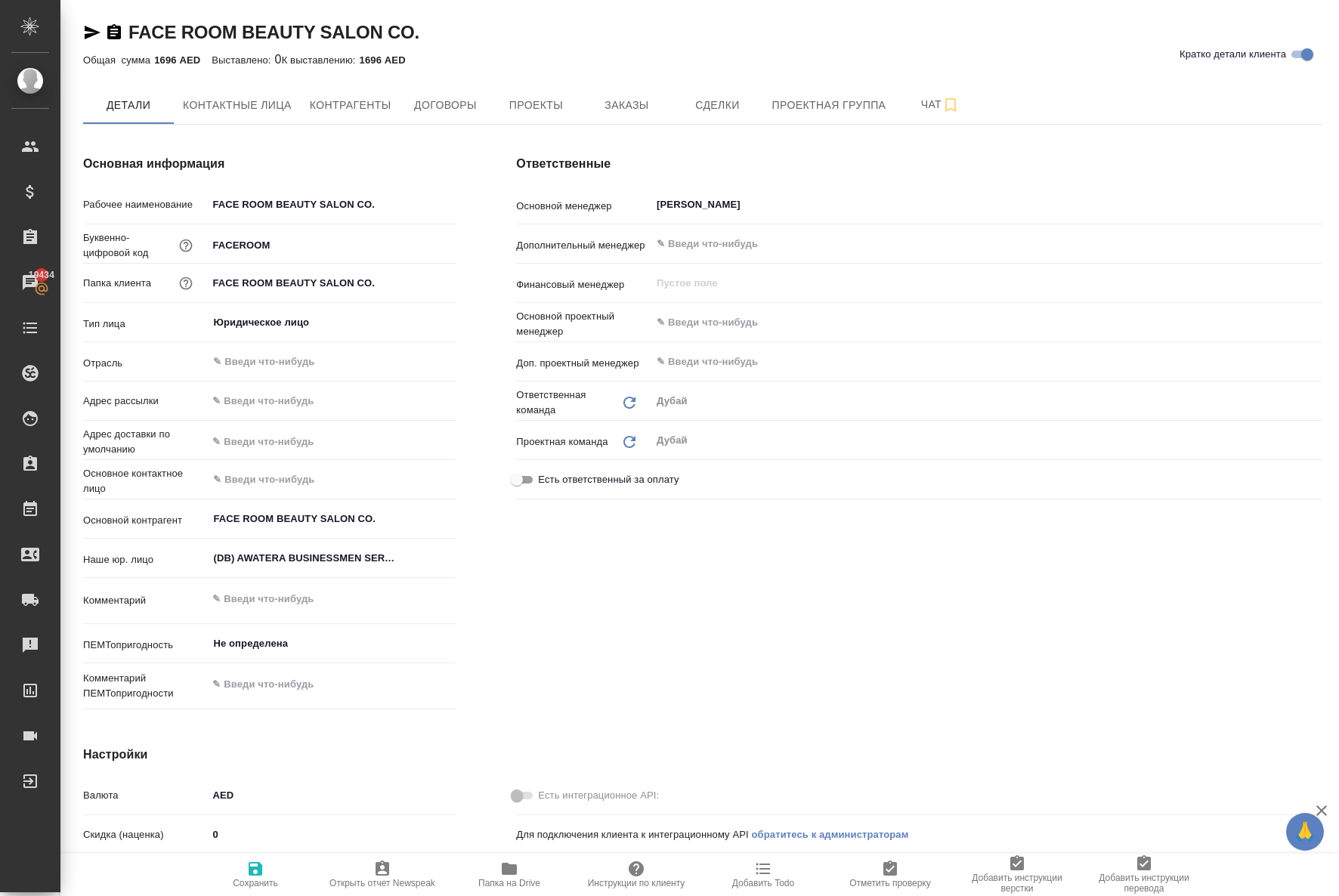
type textarea "x"
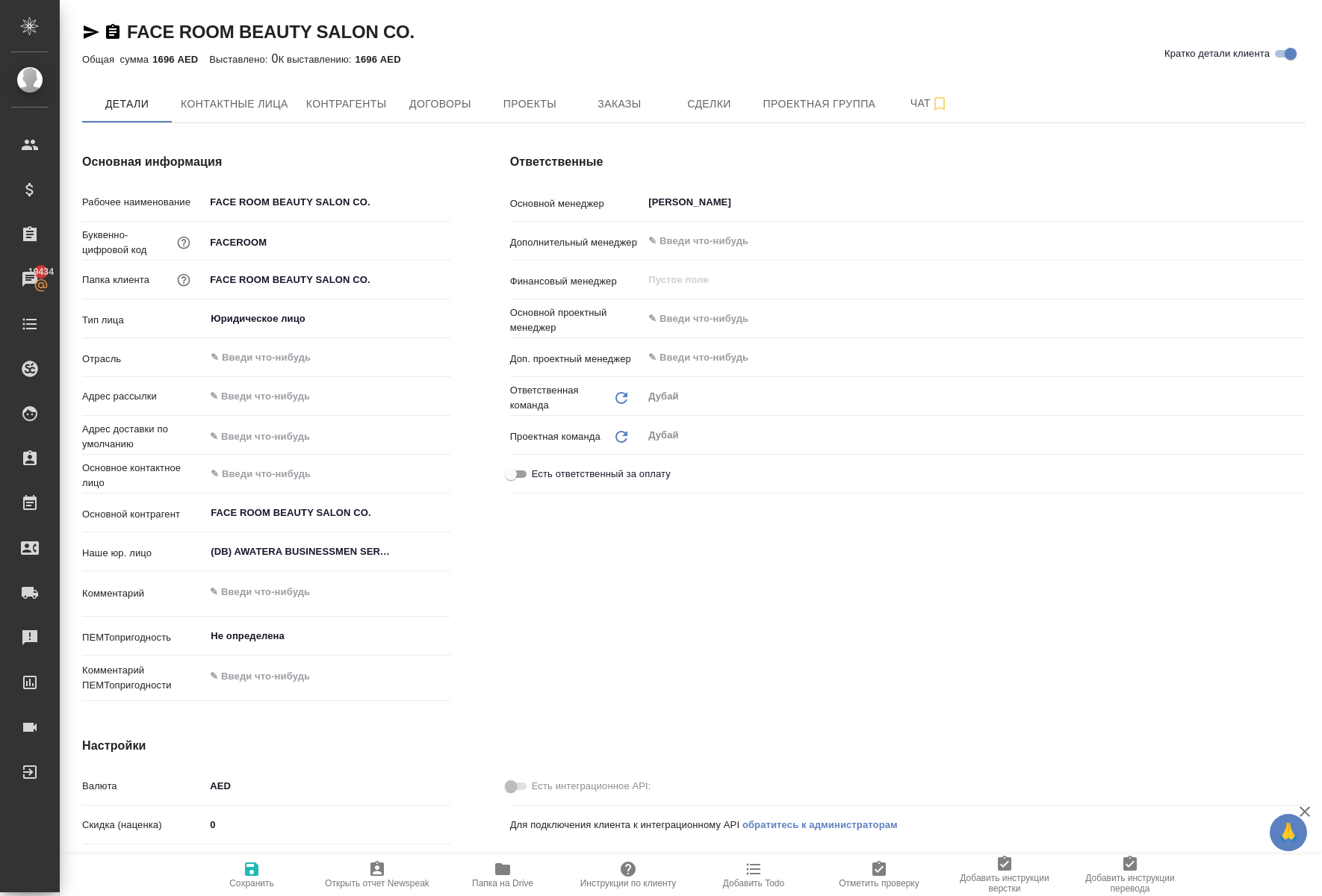
type textarea "x"
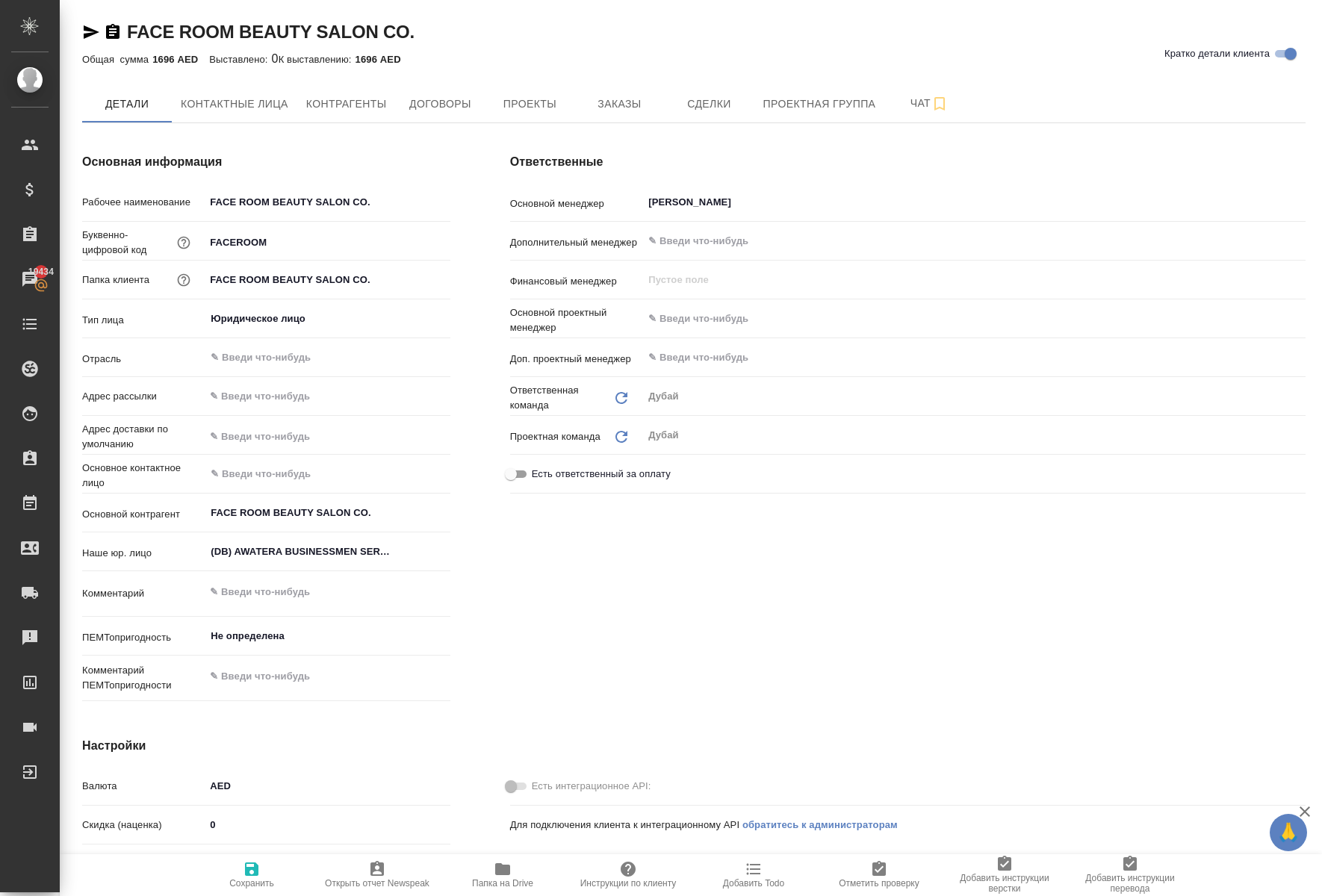
type textarea "x"
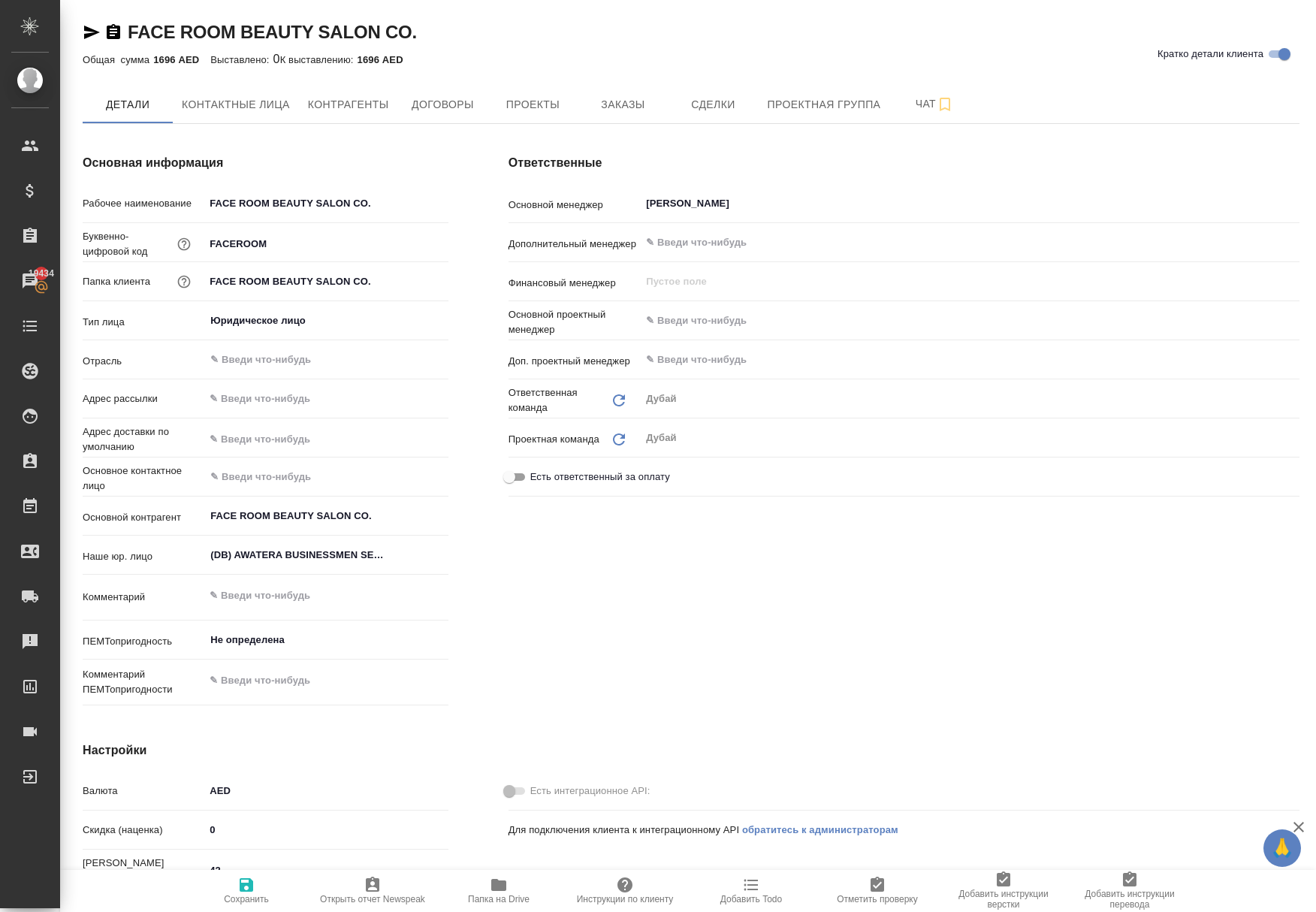
type textarea "x"
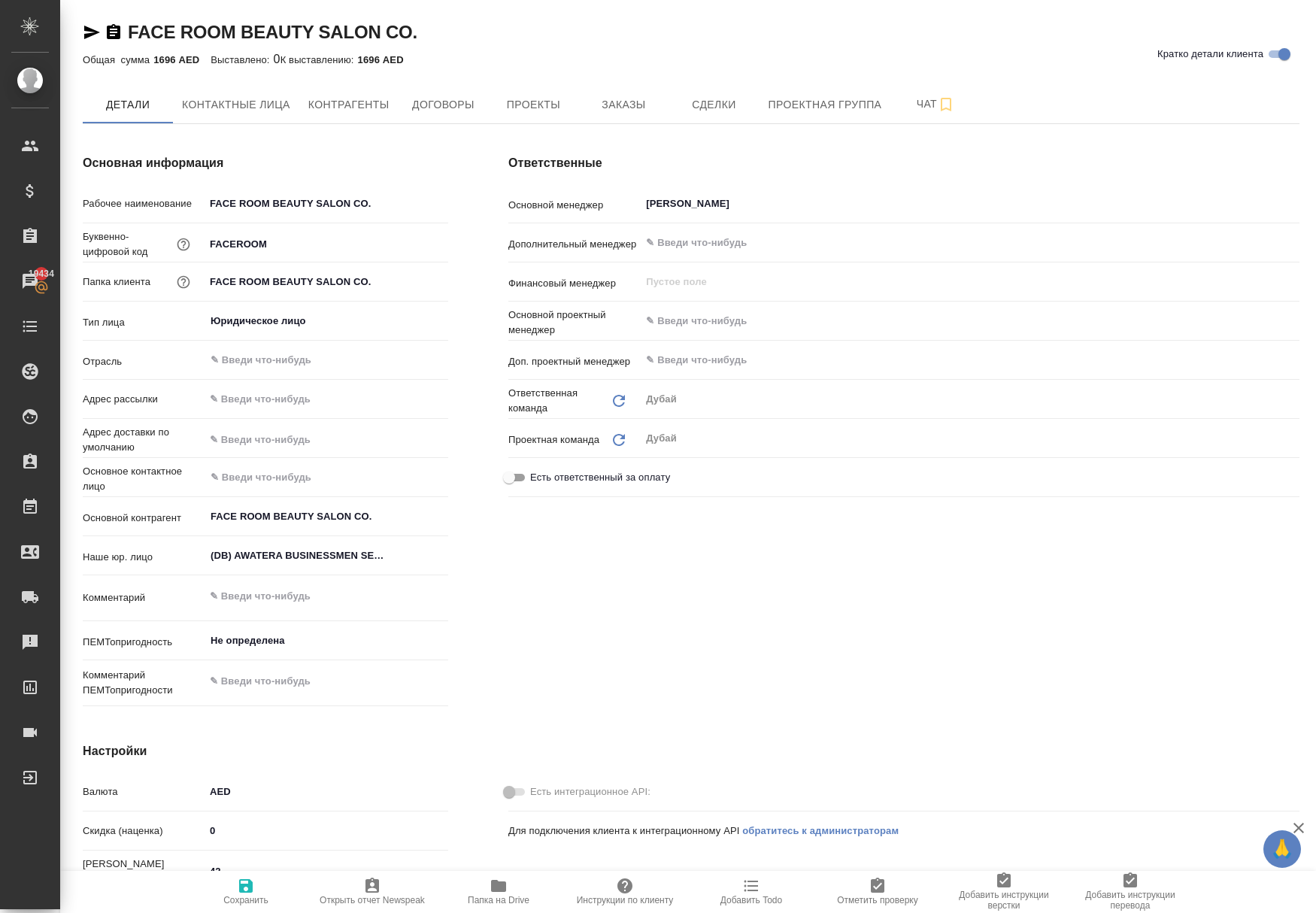
type textarea "x"
